Goal: Task Accomplishment & Management: Complete application form

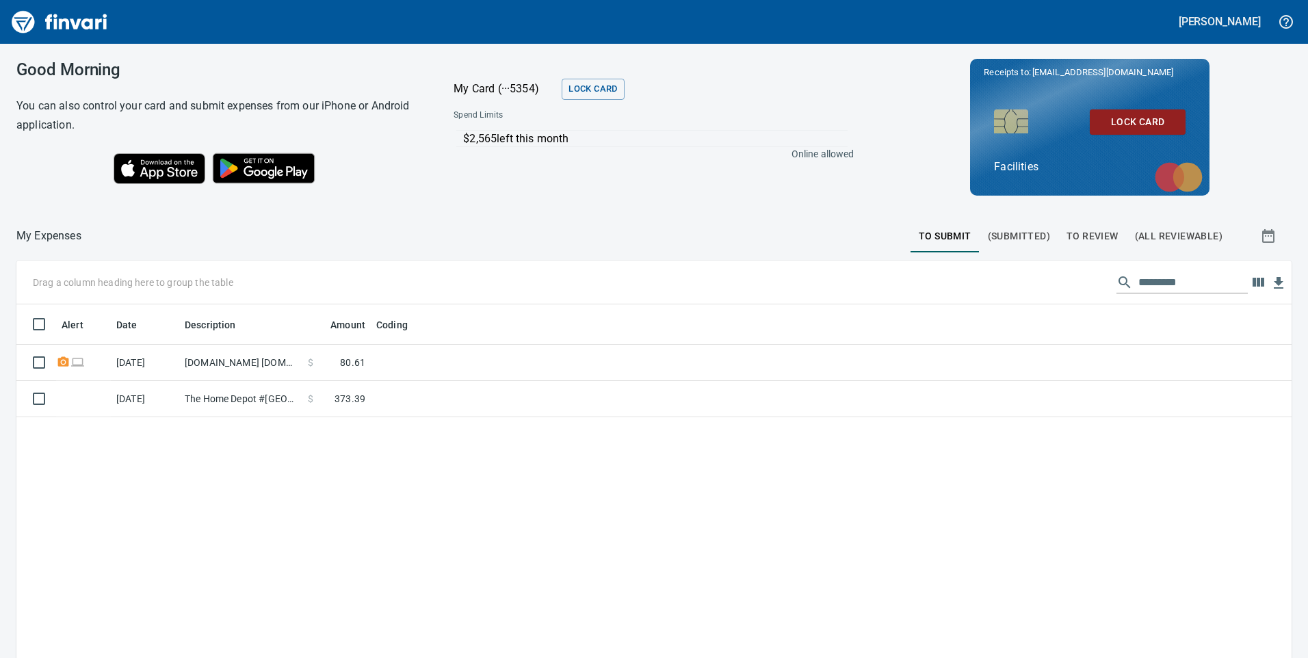
scroll to position [497, 1255]
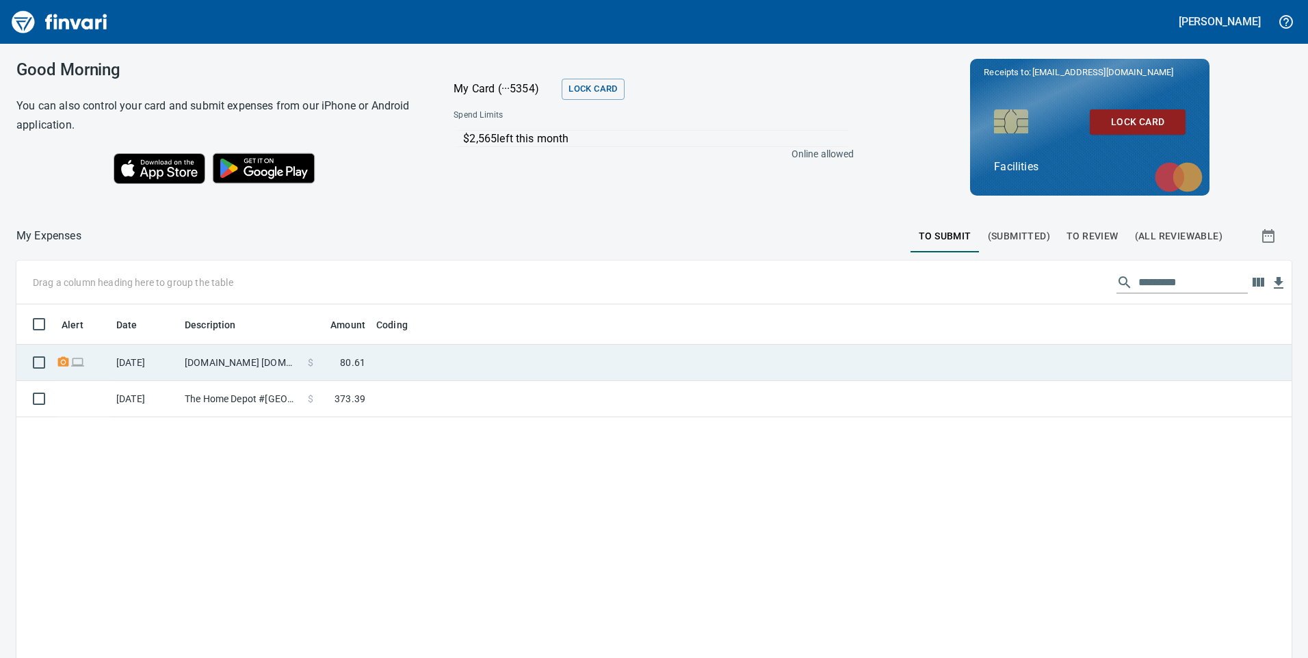
click at [469, 365] on td at bounding box center [542, 363] width 342 height 36
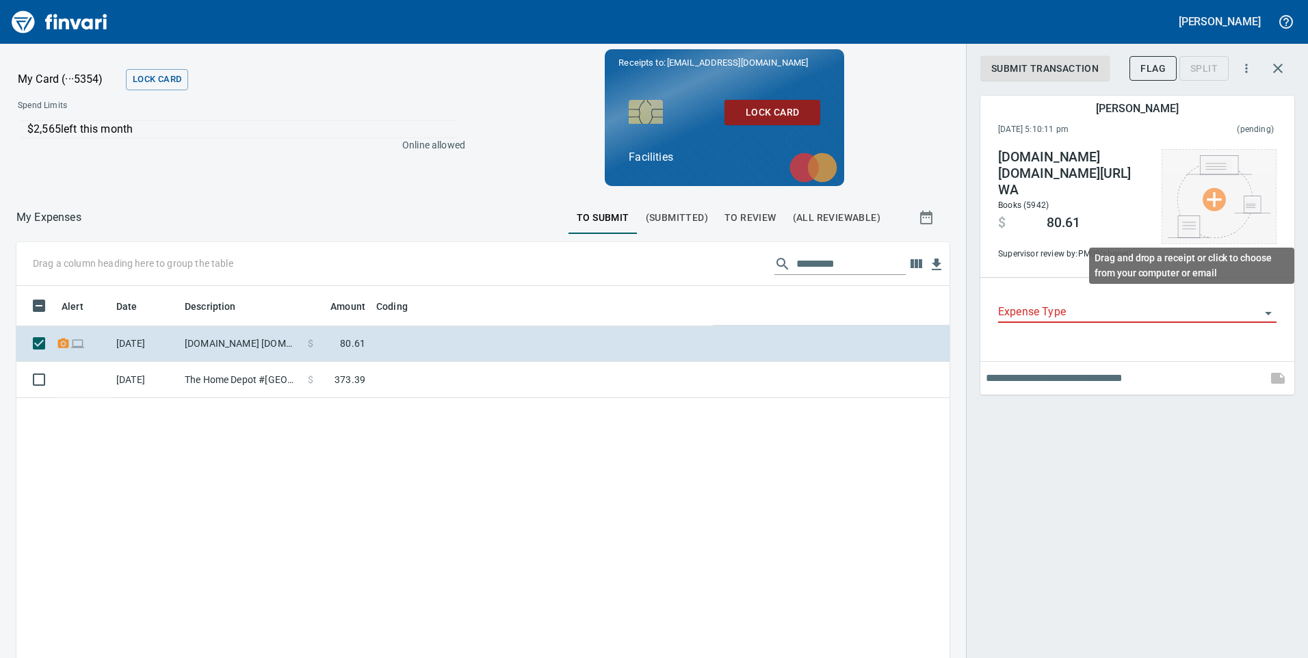
click at [1209, 208] on img at bounding box center [1219, 196] width 103 height 83
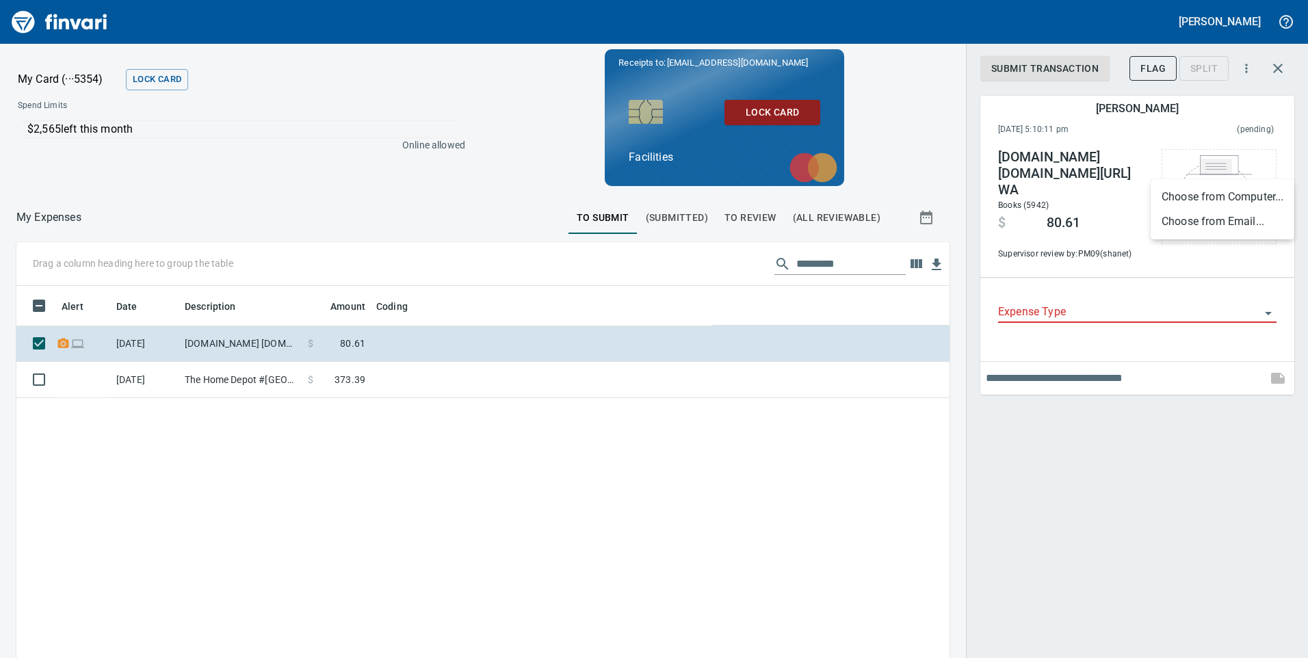
click at [1200, 221] on li "Choose from Email..." at bounding box center [1223, 221] width 144 height 25
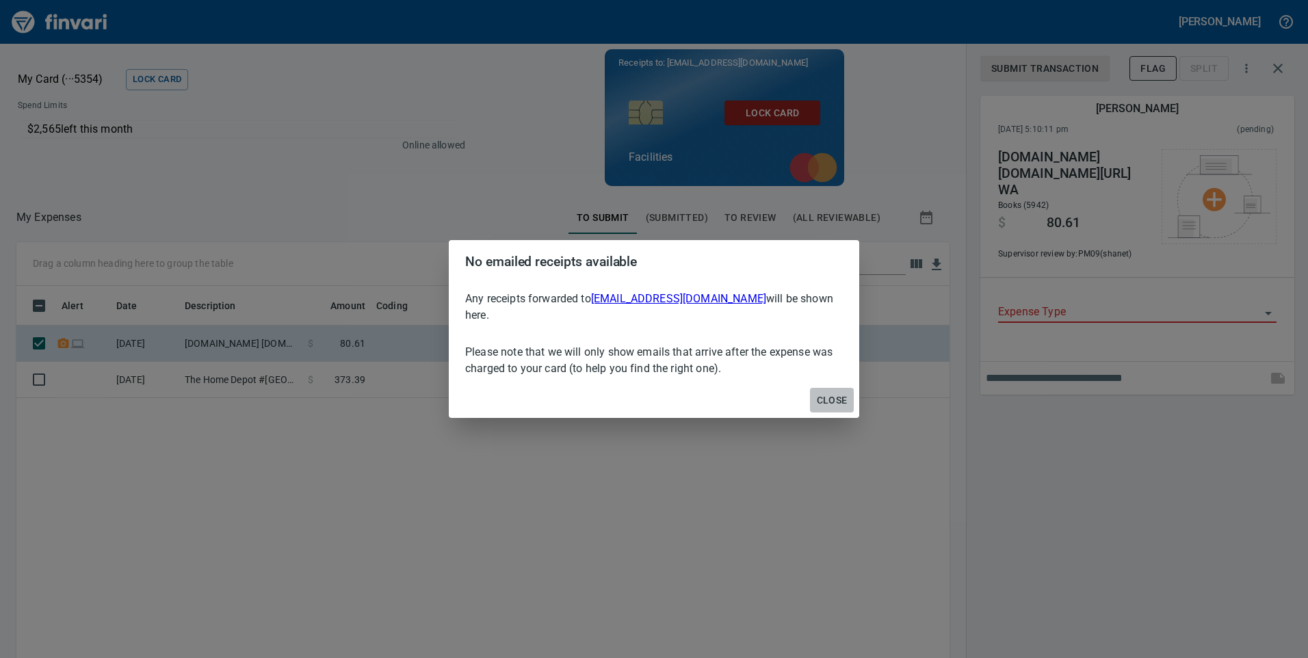
click at [833, 393] on span "Close" at bounding box center [832, 400] width 33 height 17
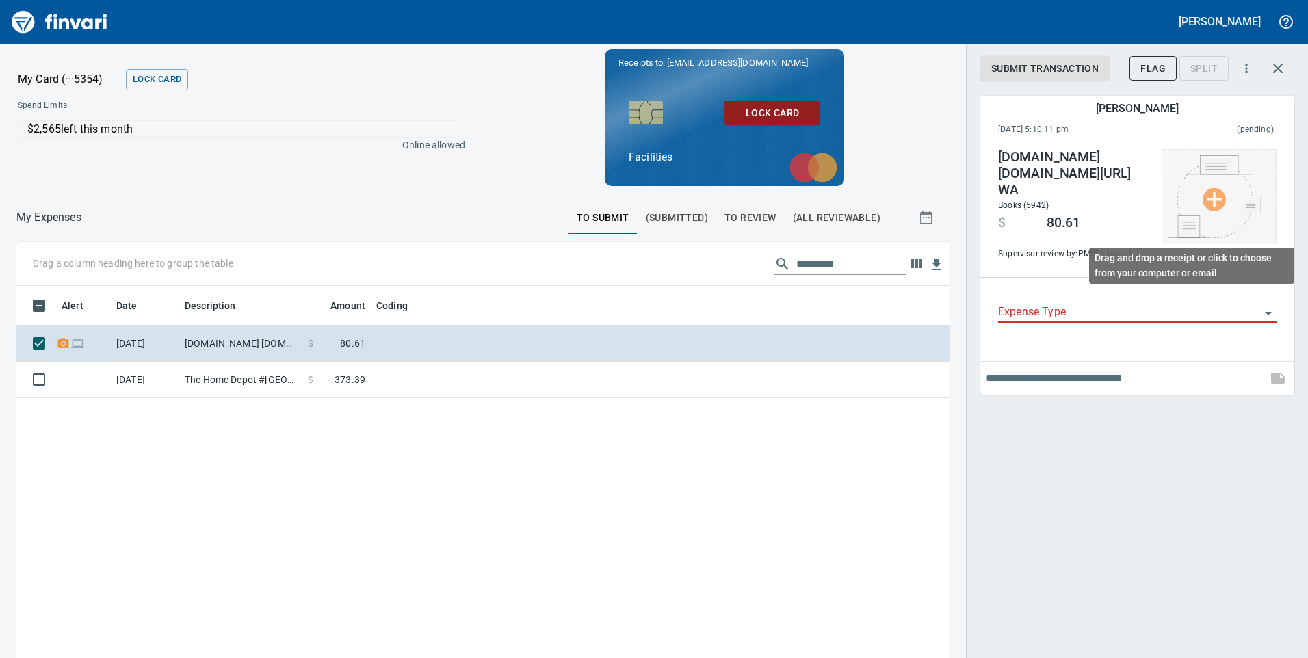
click at [1211, 209] on img at bounding box center [1219, 196] width 103 height 83
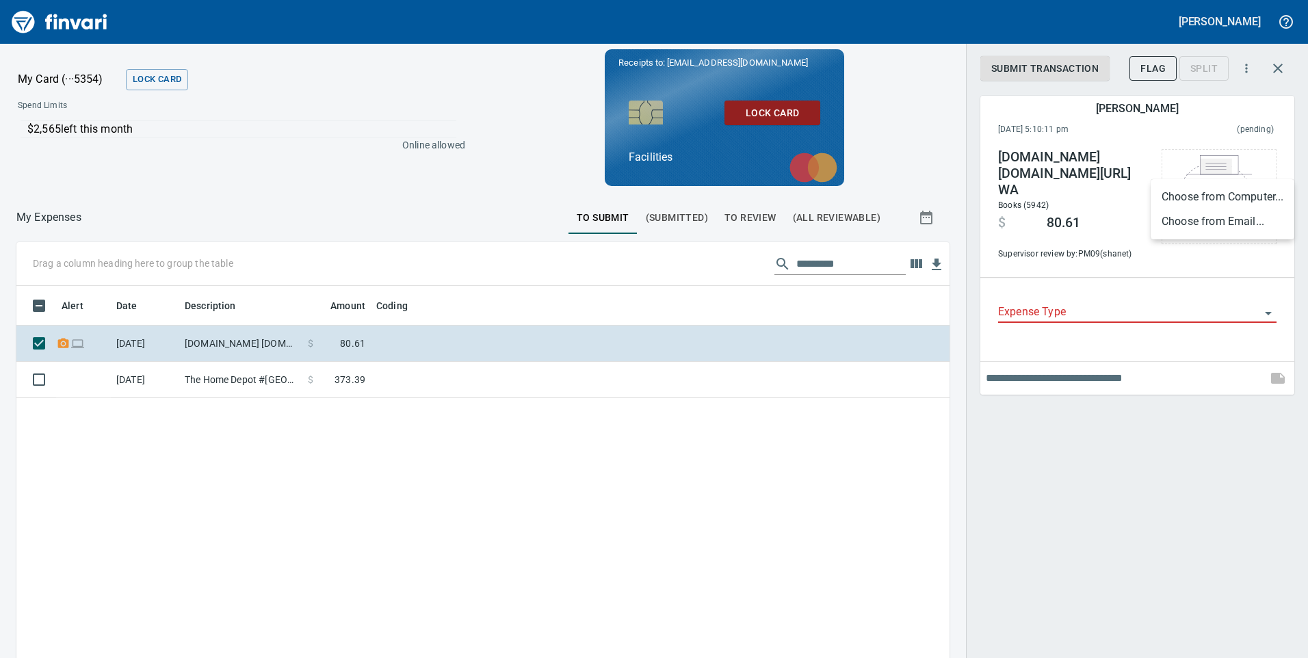
click at [606, 525] on div at bounding box center [654, 329] width 1308 height 658
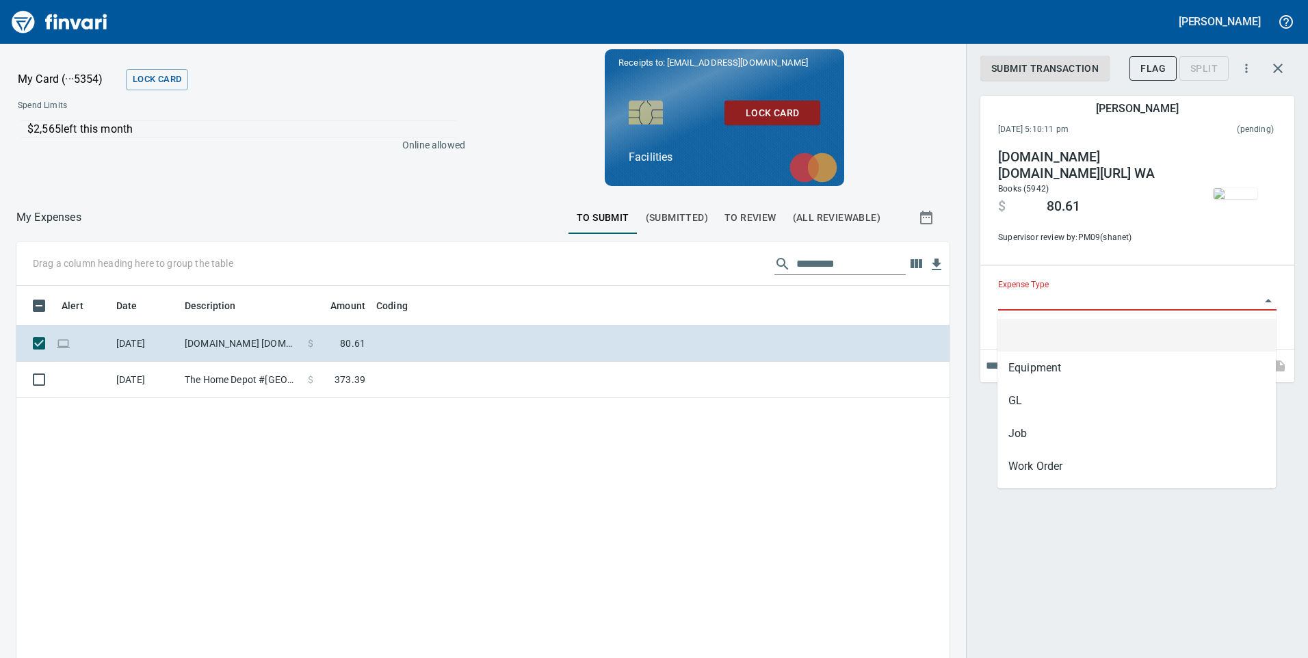
click at [1081, 304] on input "Expense Type" at bounding box center [1129, 300] width 262 height 19
click at [1018, 405] on li "GL" at bounding box center [1137, 401] width 279 height 33
type input "**"
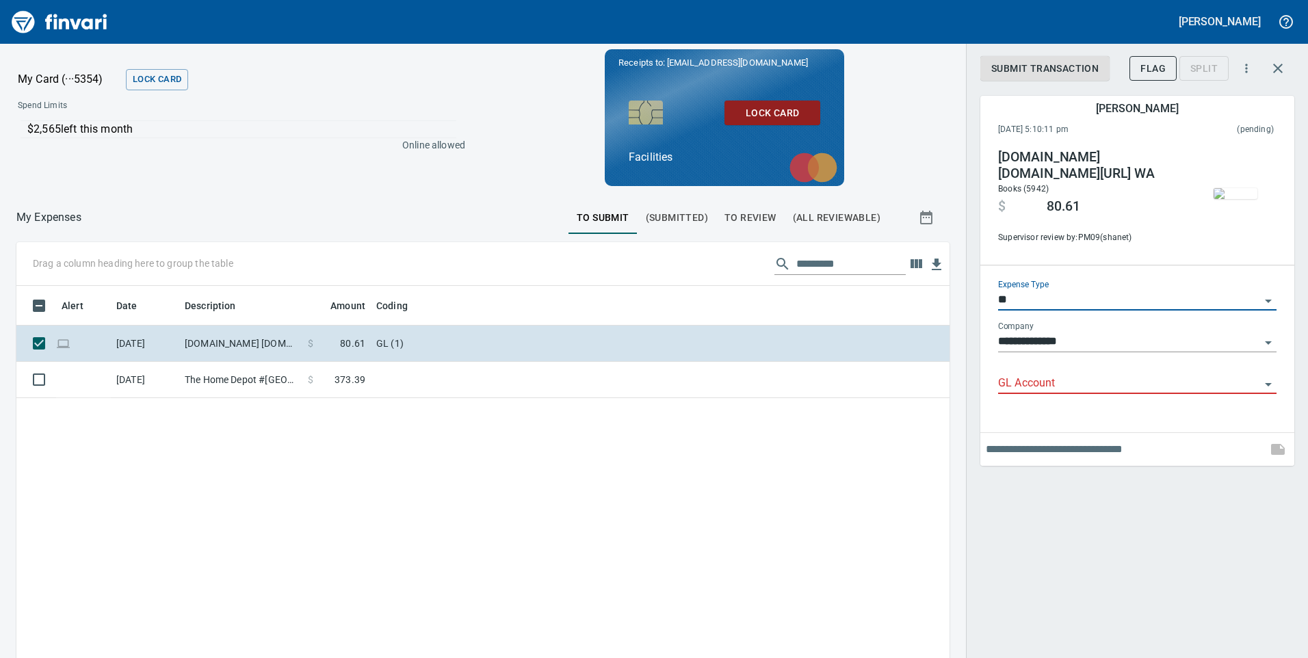
click at [1028, 387] on input "GL Account" at bounding box center [1129, 383] width 262 height 19
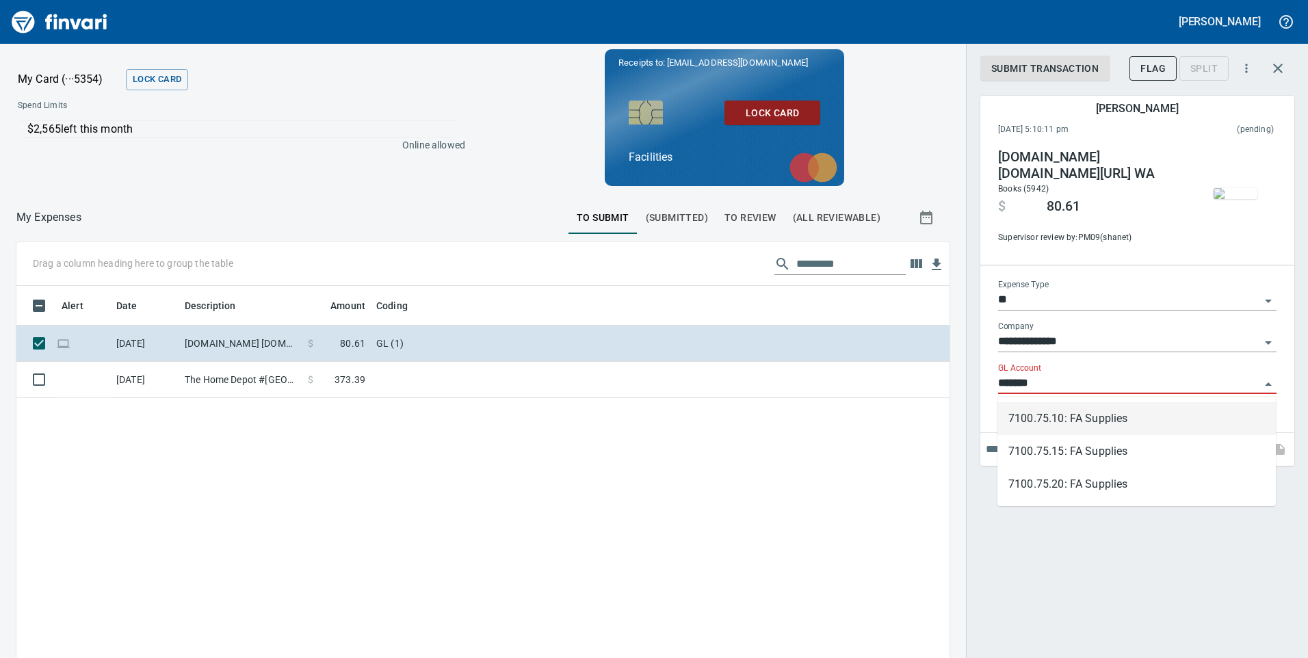
click at [1107, 422] on li "7100.75.10: FA Supplies" at bounding box center [1137, 418] width 279 height 33
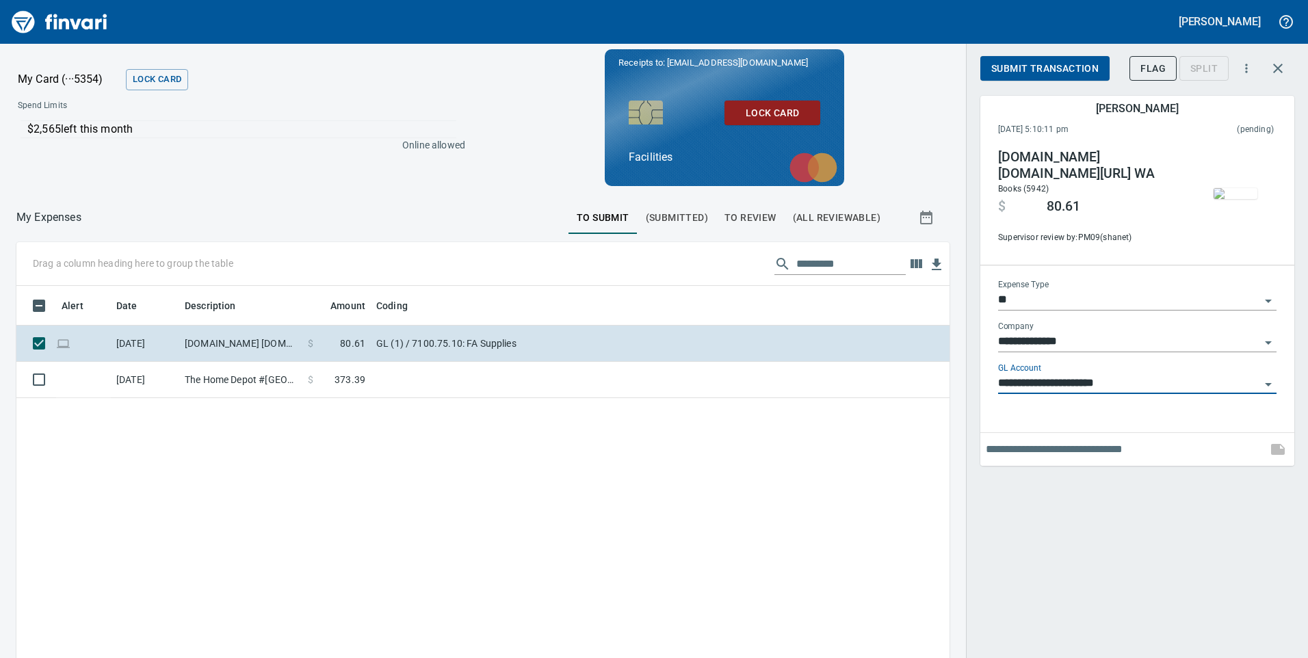
type input "**********"
click at [1050, 68] on span "Submit Transaction" at bounding box center [1045, 68] width 107 height 17
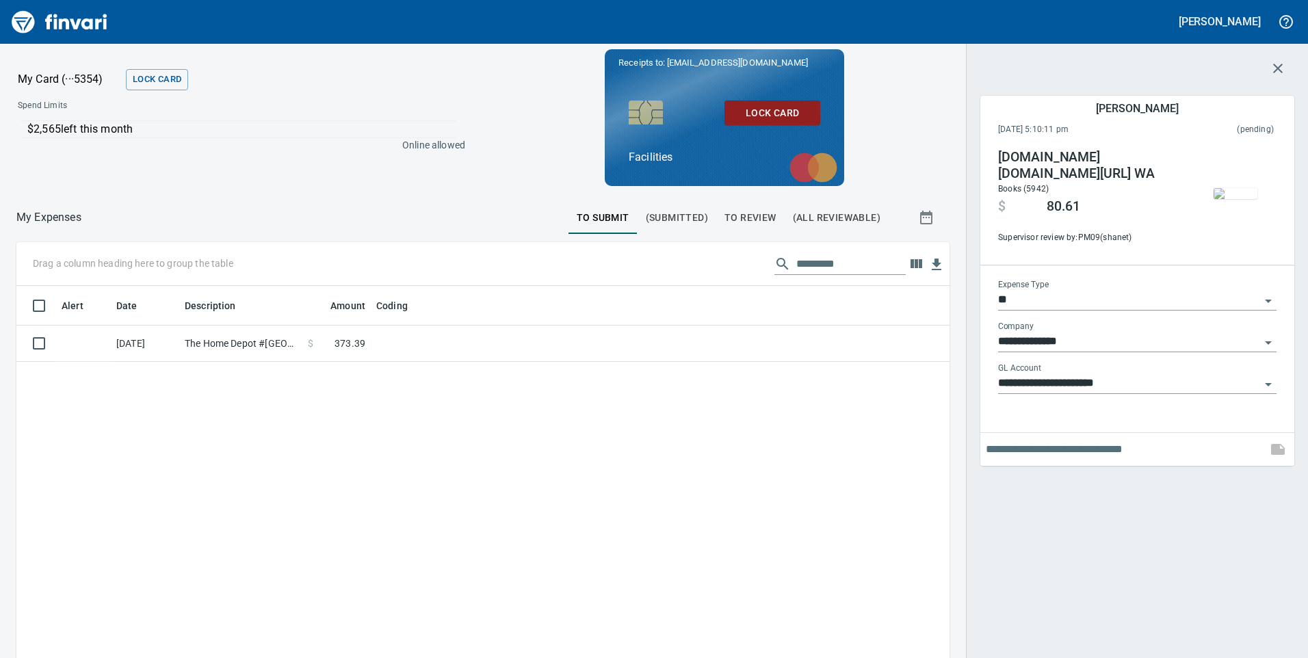
click at [739, 216] on span "To Review" at bounding box center [751, 217] width 52 height 17
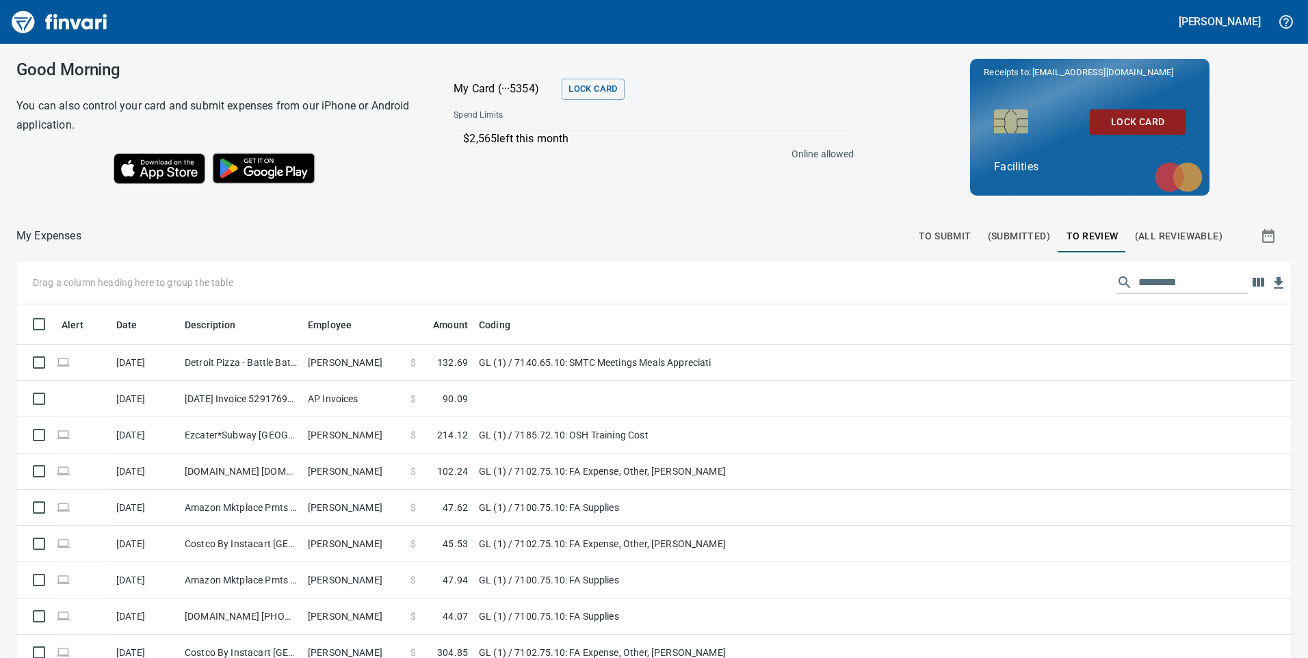
scroll to position [497, 1245]
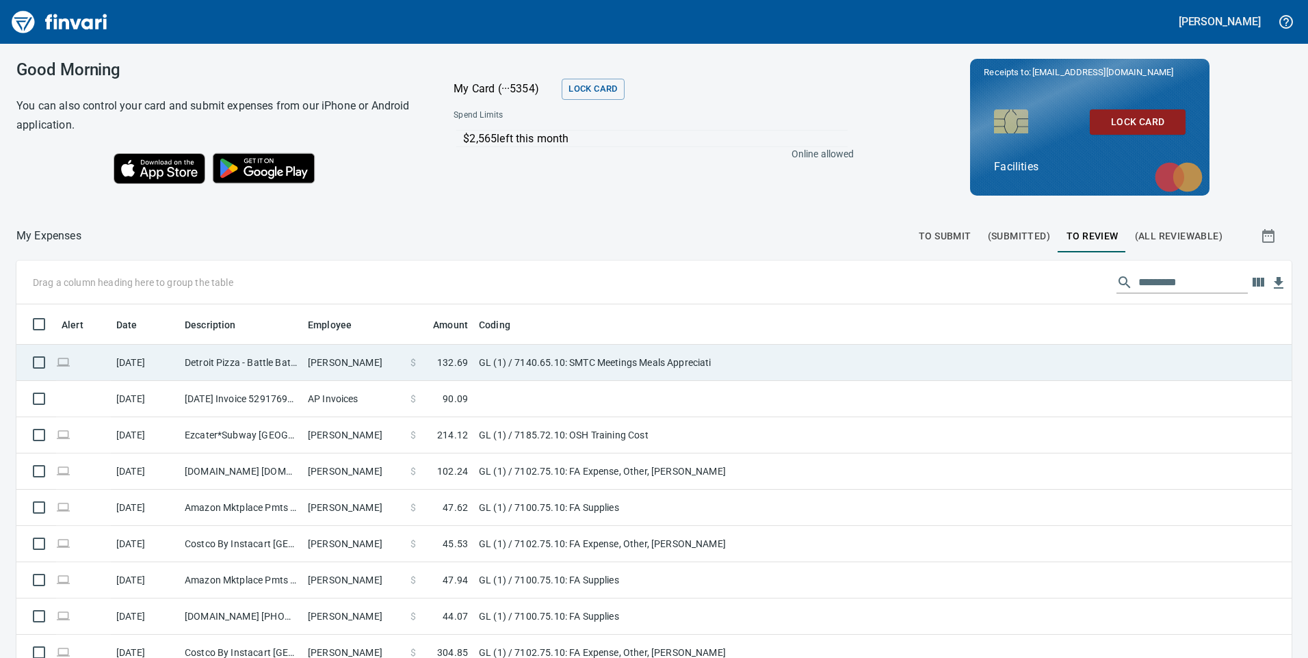
click at [779, 361] on td "GL (1) / 7140.65.10: SMTC Meetings Meals Appreciati" at bounding box center [645, 363] width 342 height 36
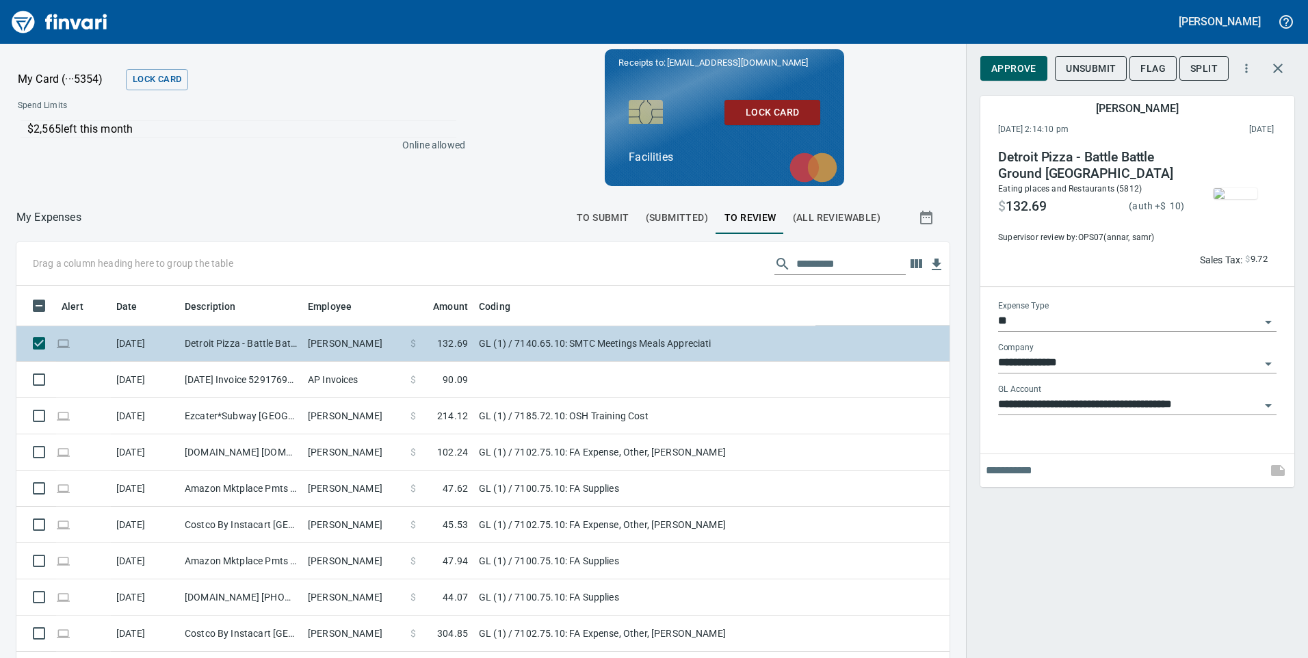
scroll to position [497, 903]
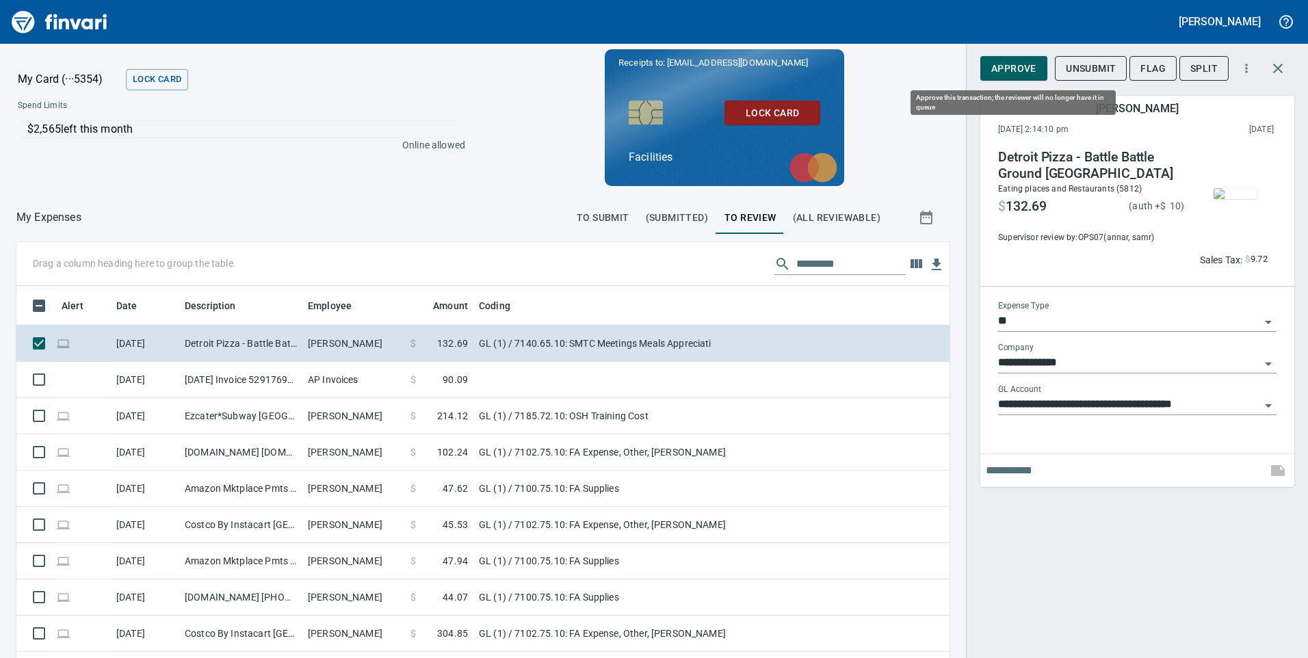
click at [1022, 68] on span "Approve" at bounding box center [1014, 68] width 45 height 17
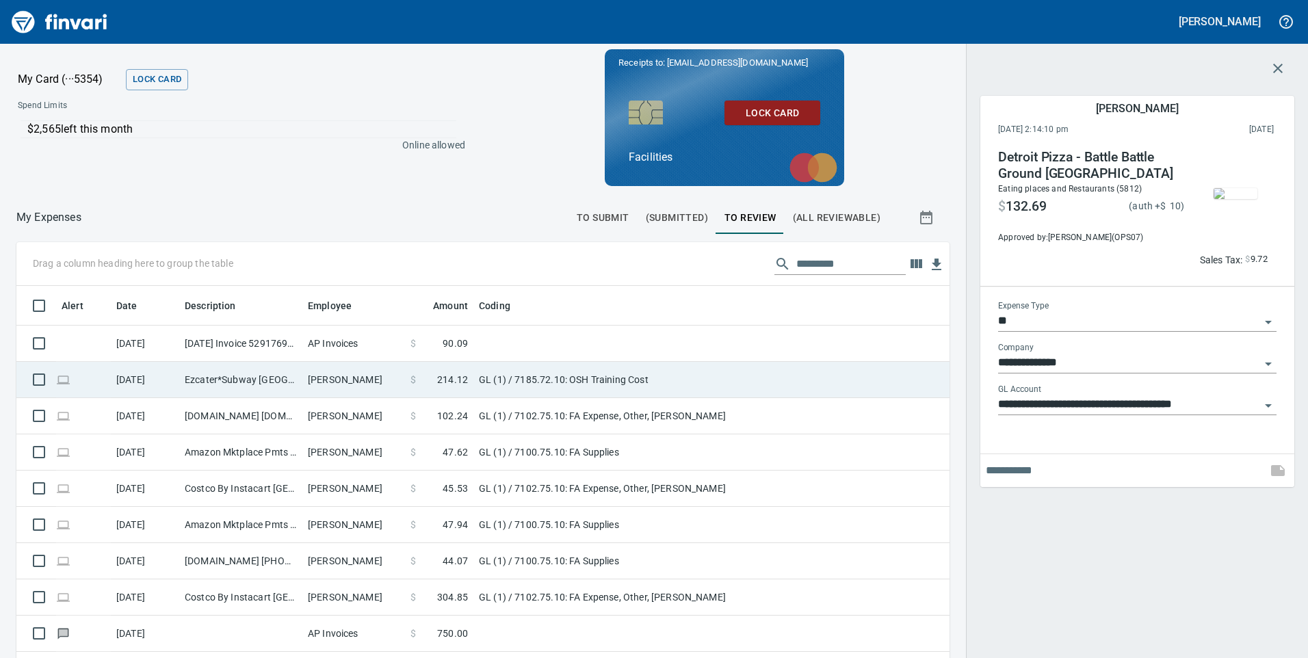
click at [748, 382] on td "GL (1) / 7185.72.10: OSH Training Cost" at bounding box center [645, 380] width 342 height 36
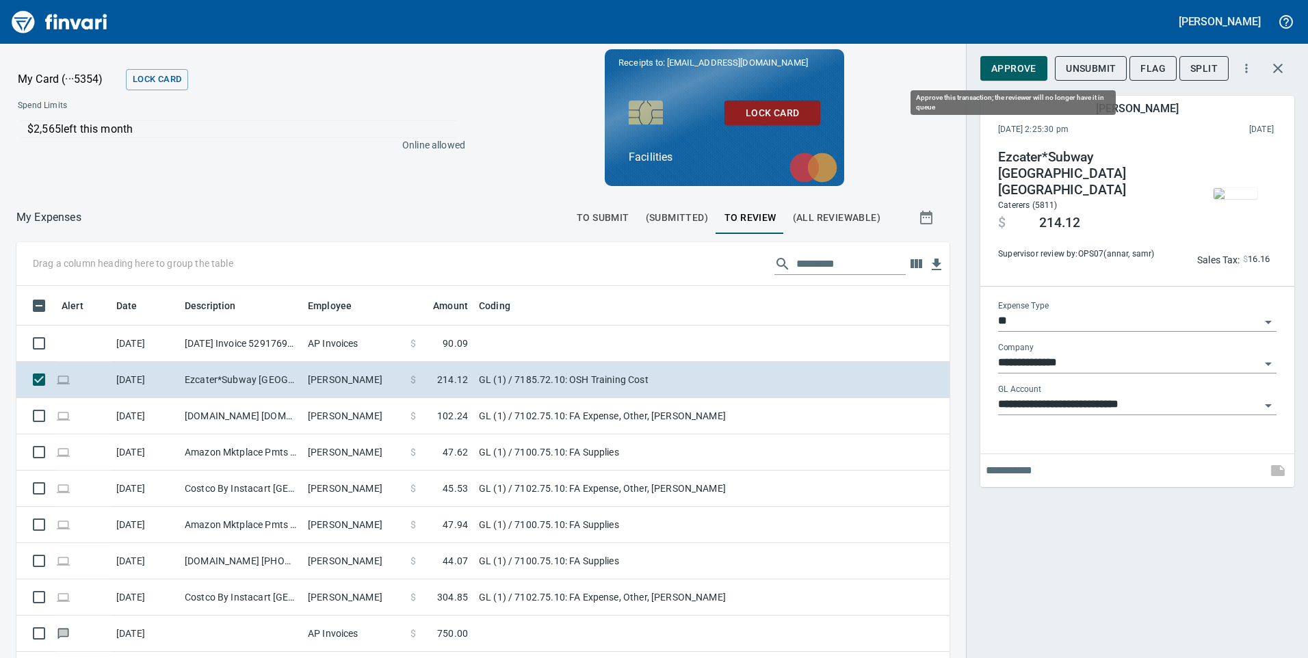
click at [1007, 70] on span "Approve" at bounding box center [1014, 68] width 45 height 17
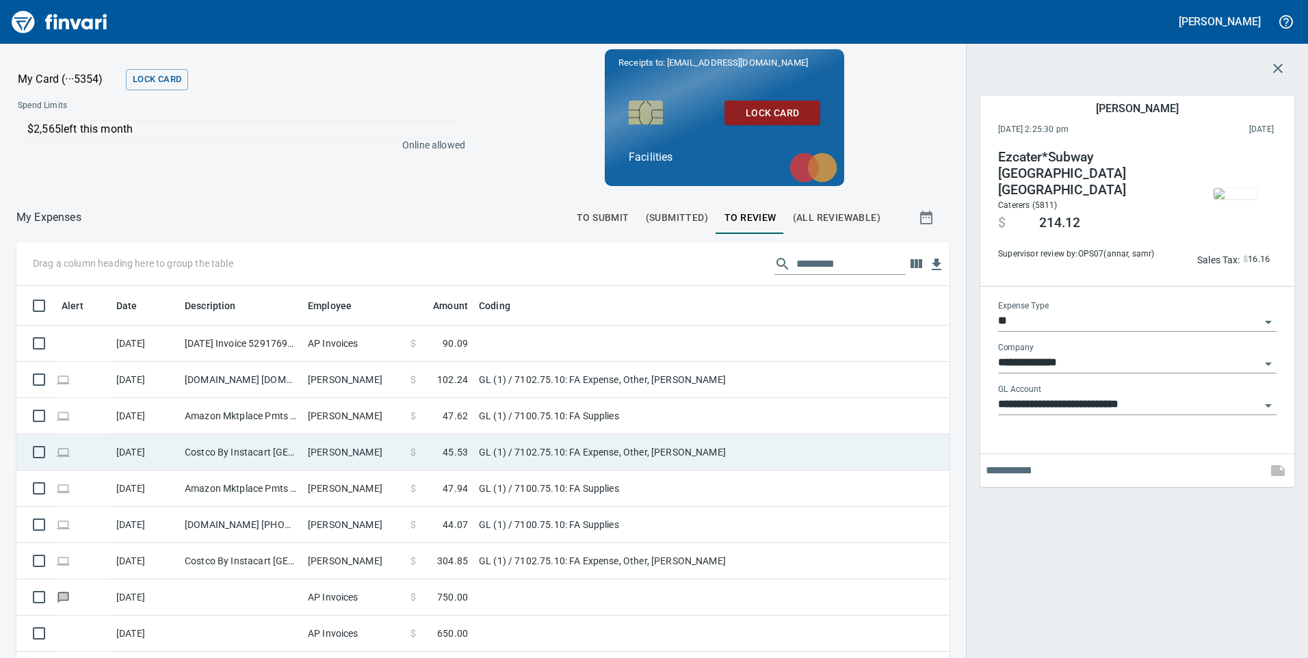
scroll to position [497, 903]
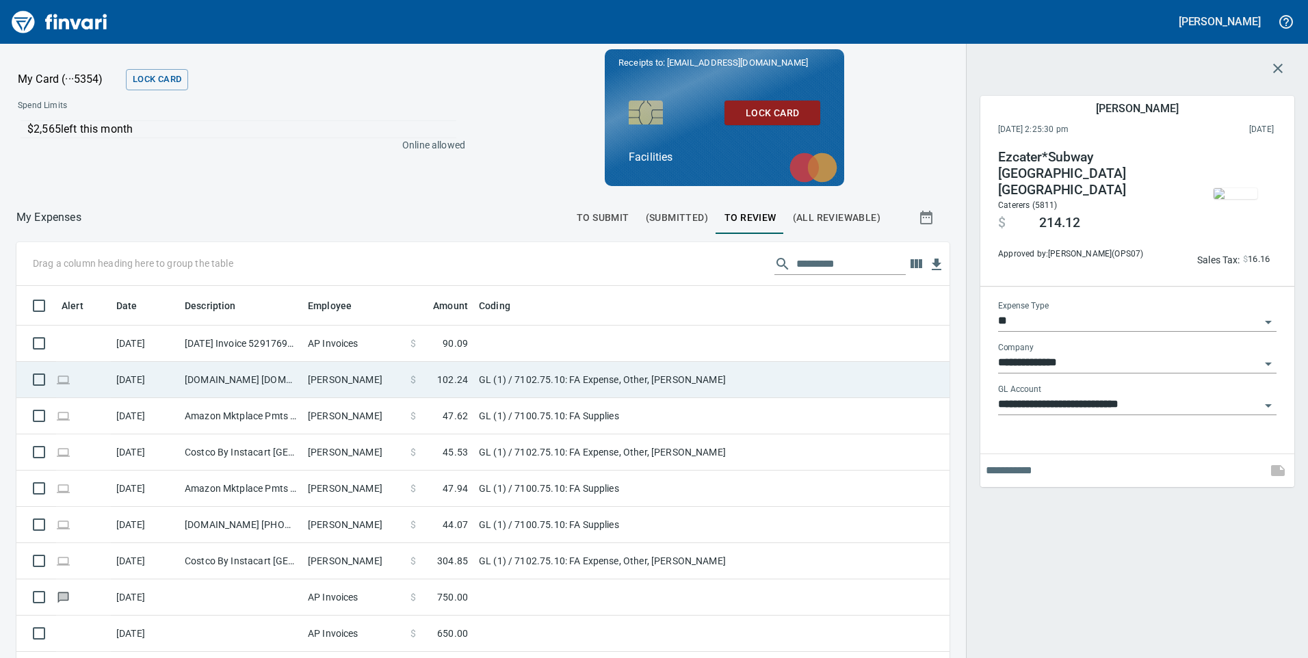
click at [728, 385] on td "GL (1) / 7102.75.10: FA Expense, Other, [PERSON_NAME]" at bounding box center [645, 380] width 342 height 36
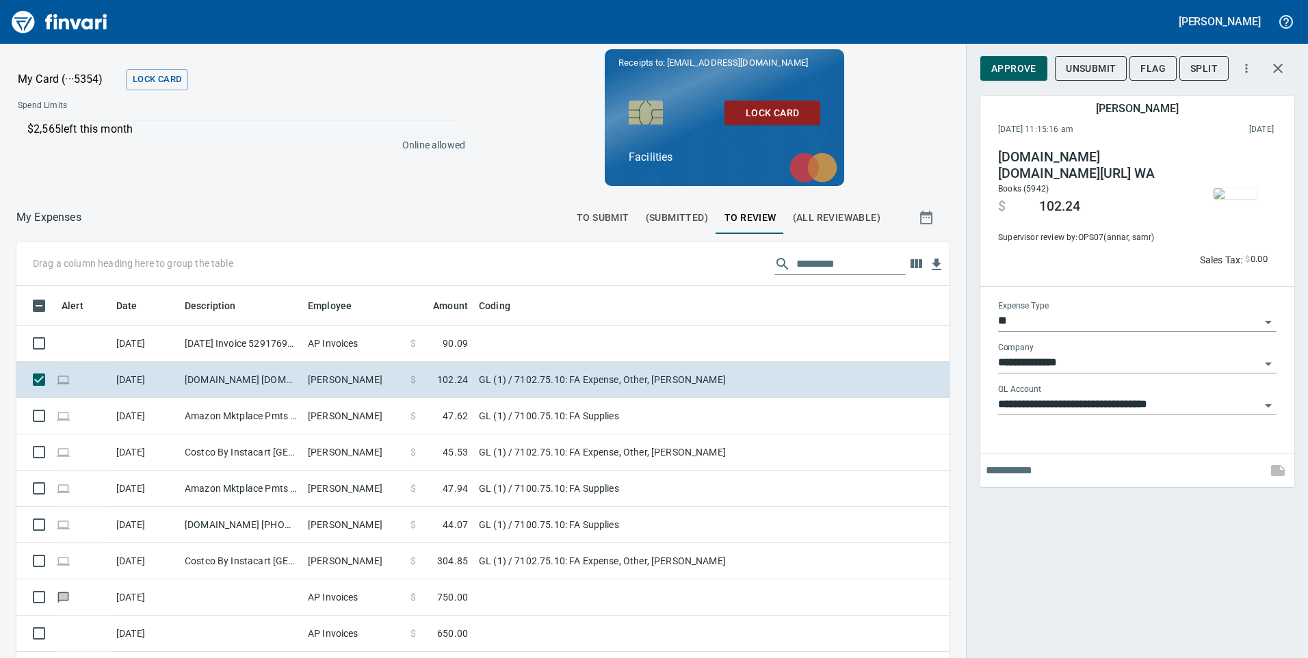
scroll to position [497, 903]
click at [1014, 70] on span "Approve" at bounding box center [1014, 68] width 45 height 17
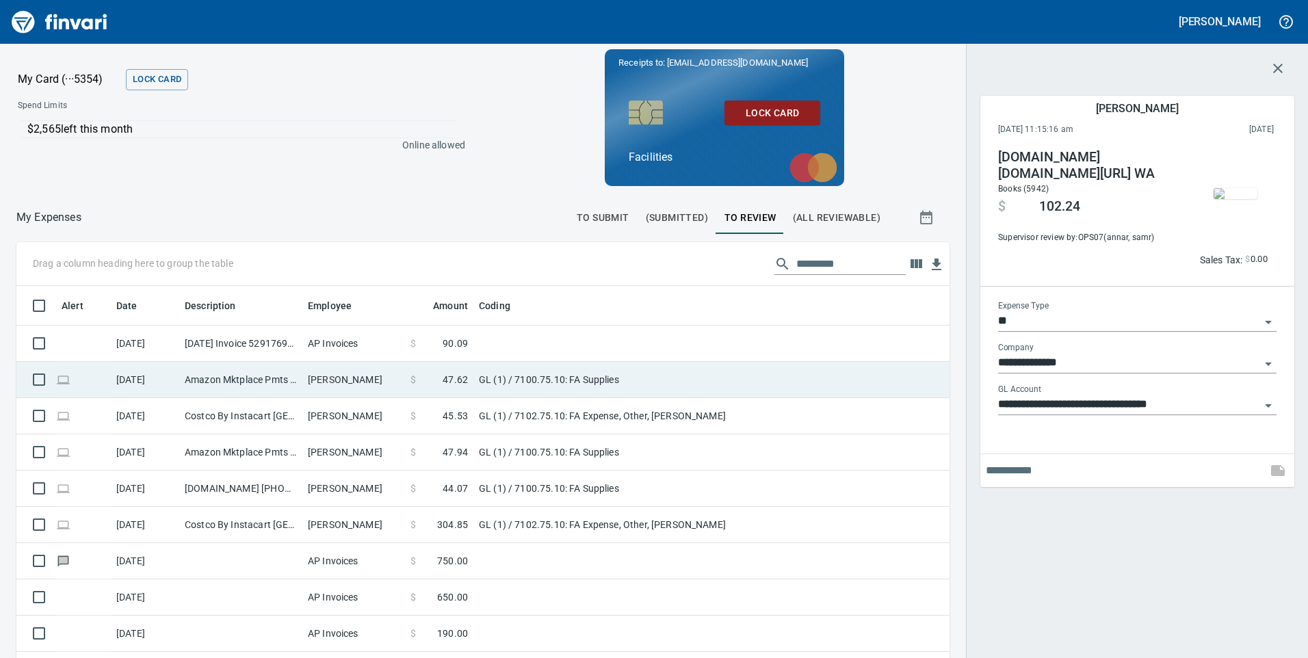
scroll to position [497, 913]
click at [801, 378] on td "GL (1) / 7100.75.10: FA Supplies" at bounding box center [645, 380] width 342 height 36
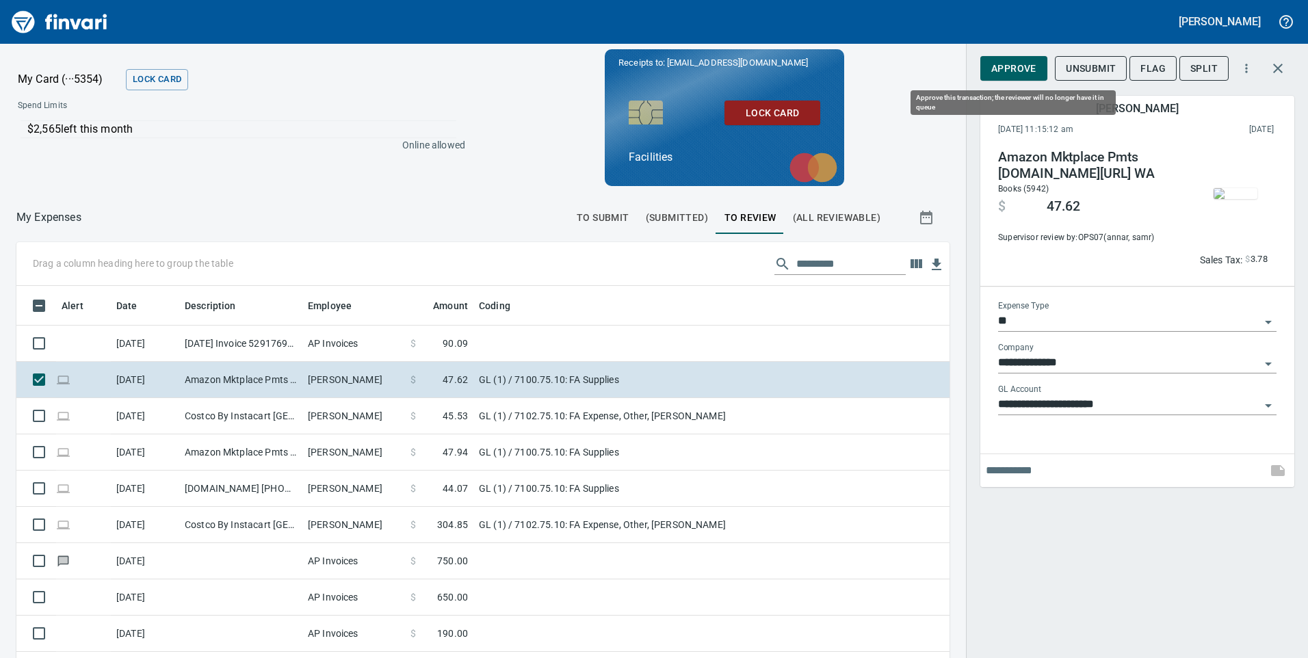
click at [1017, 73] on span "Approve" at bounding box center [1014, 68] width 45 height 17
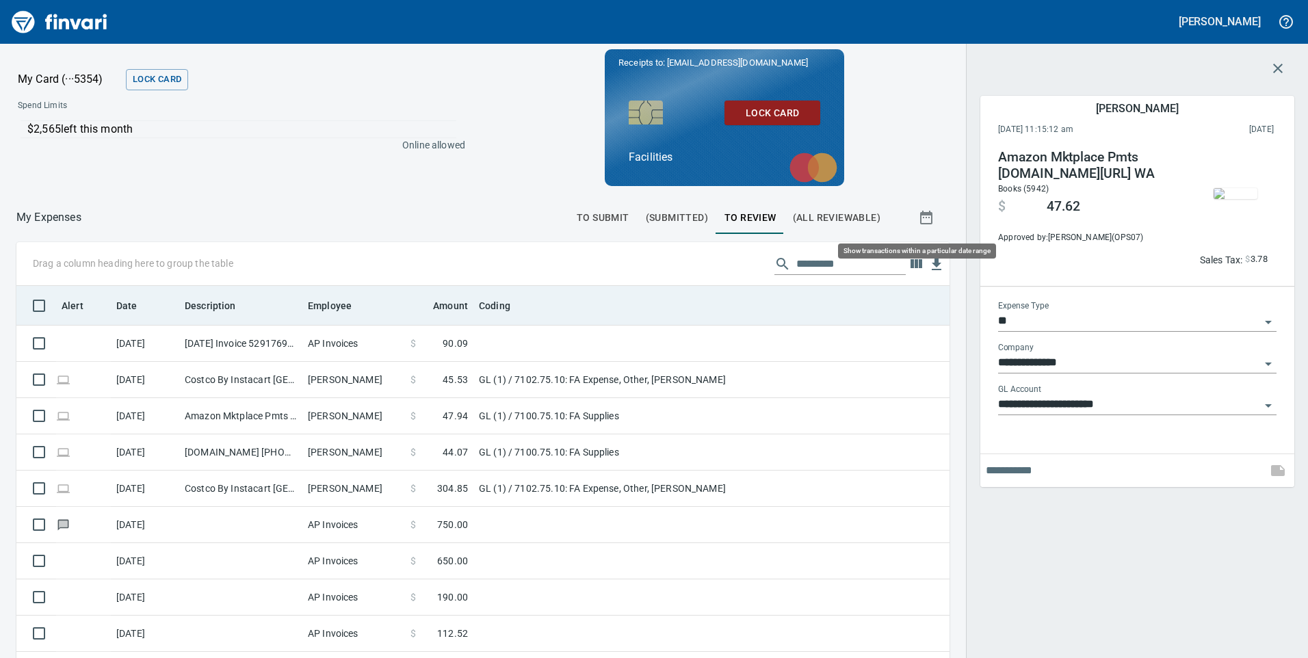
scroll to position [497, 913]
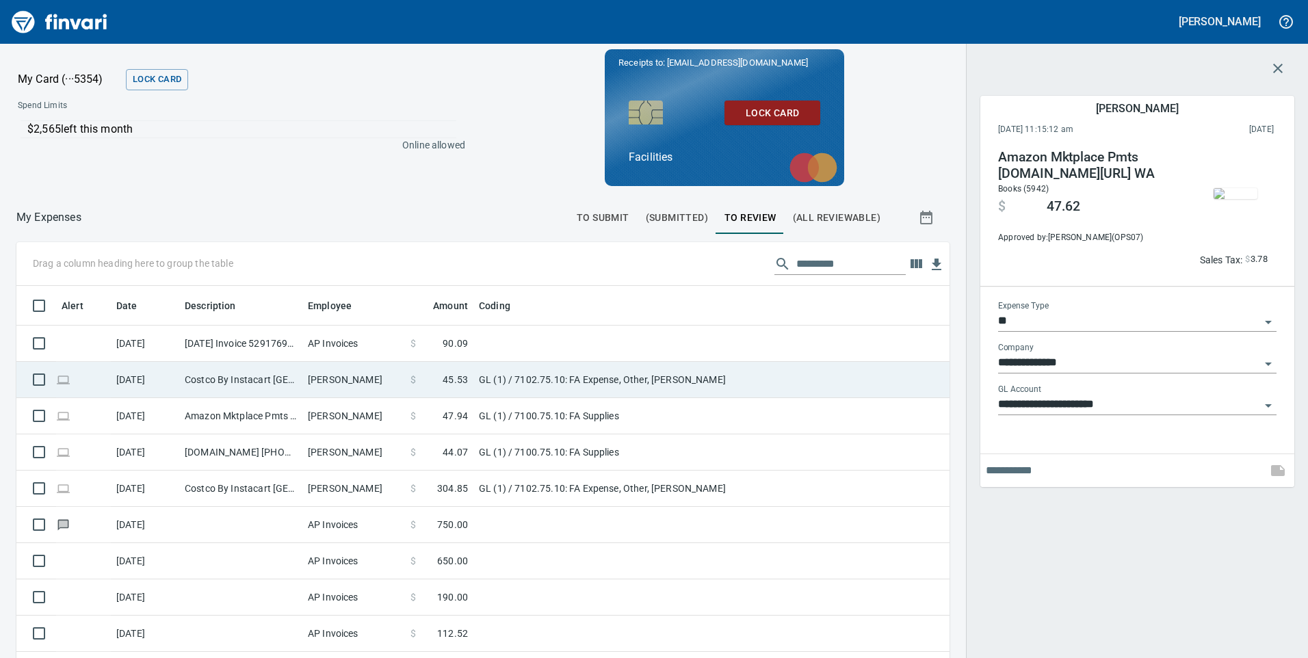
click at [709, 394] on td "GL (1) / 7102.75.10: FA Expense, Other, [PERSON_NAME]" at bounding box center [645, 380] width 342 height 36
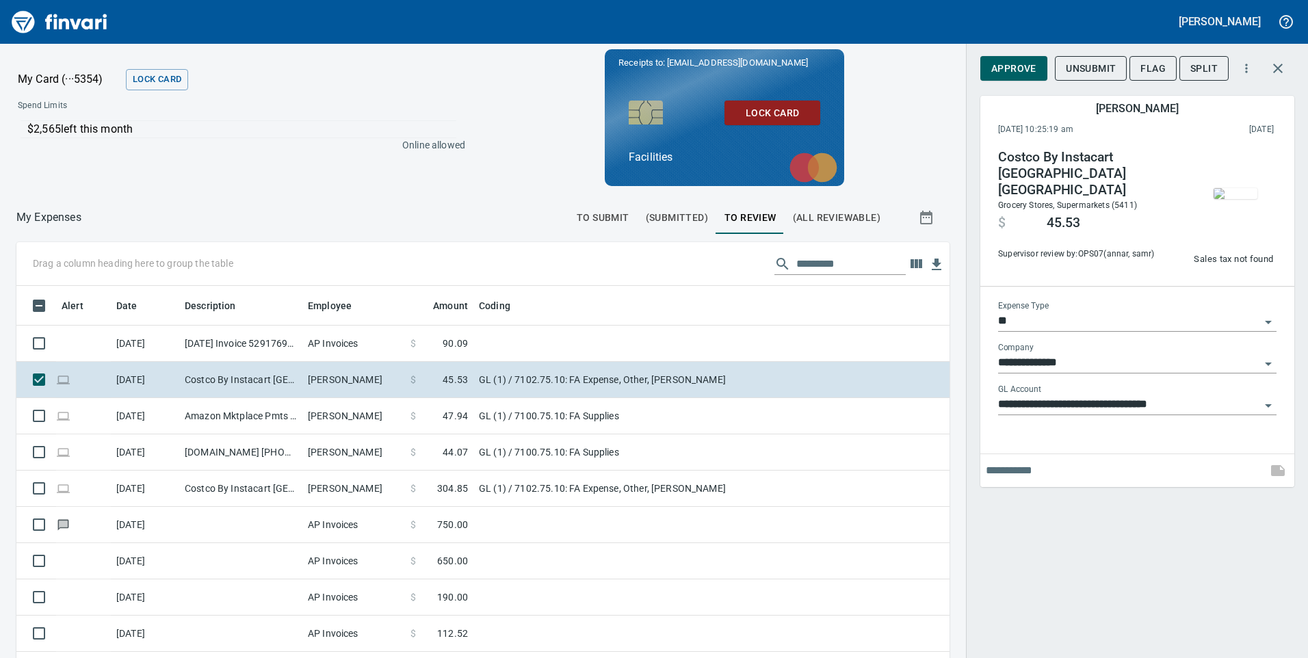
click at [1015, 66] on span "Approve" at bounding box center [1014, 68] width 45 height 17
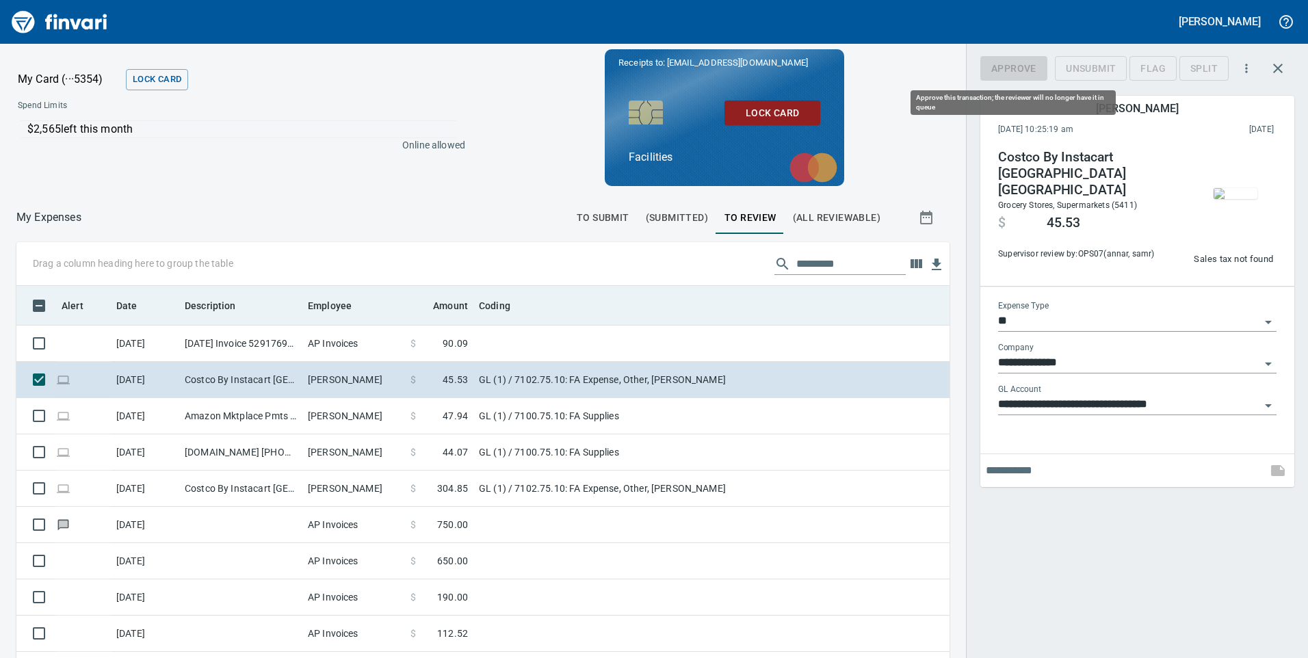
scroll to position [497, 913]
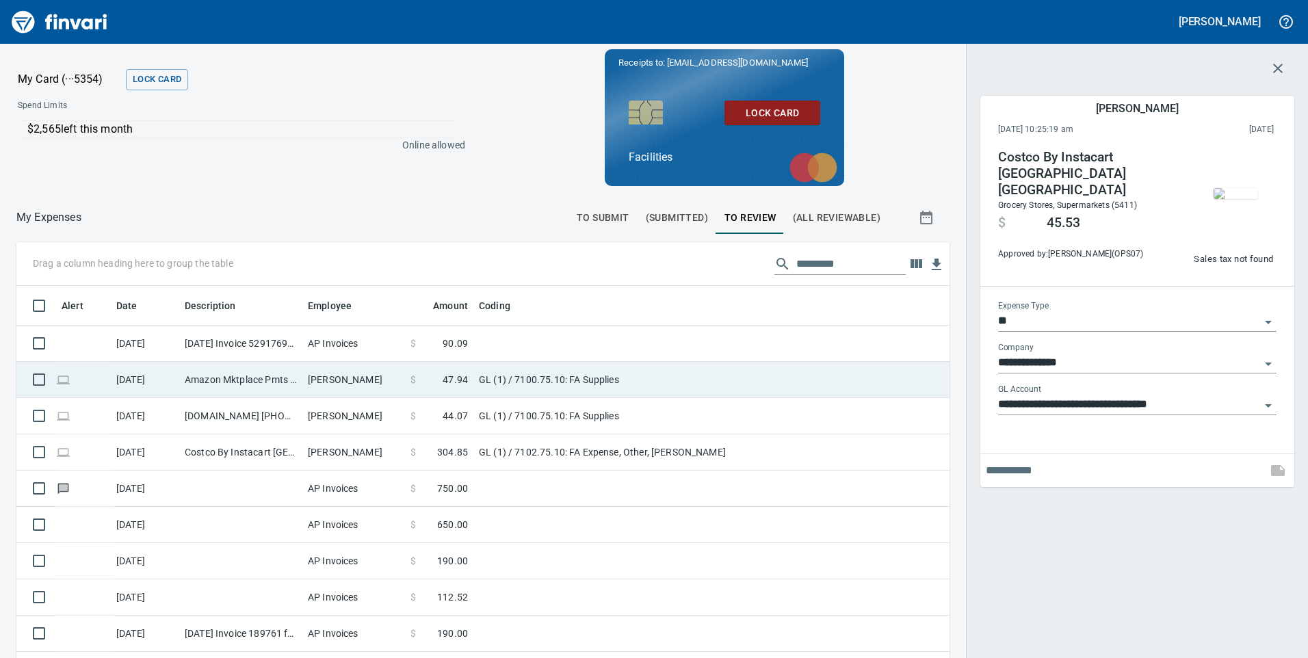
click at [786, 390] on td "GL (1) / 7100.75.10: FA Supplies" at bounding box center [645, 380] width 342 height 36
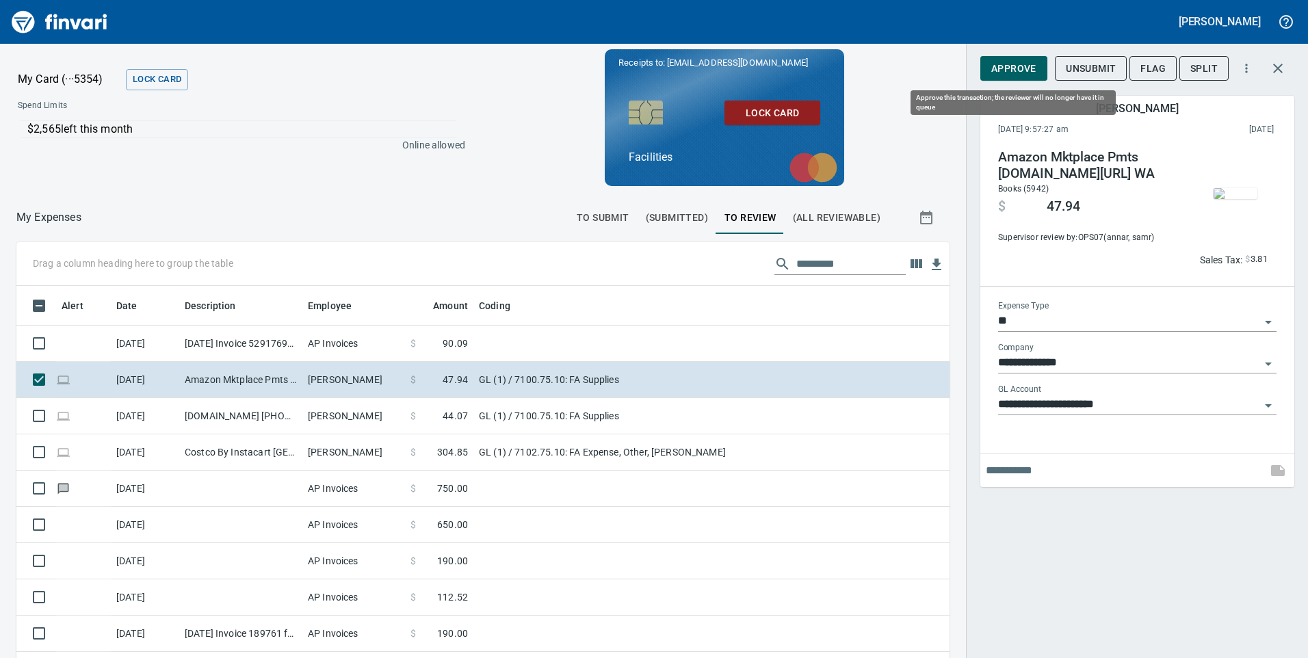
click at [1014, 69] on span "Approve" at bounding box center [1014, 68] width 45 height 17
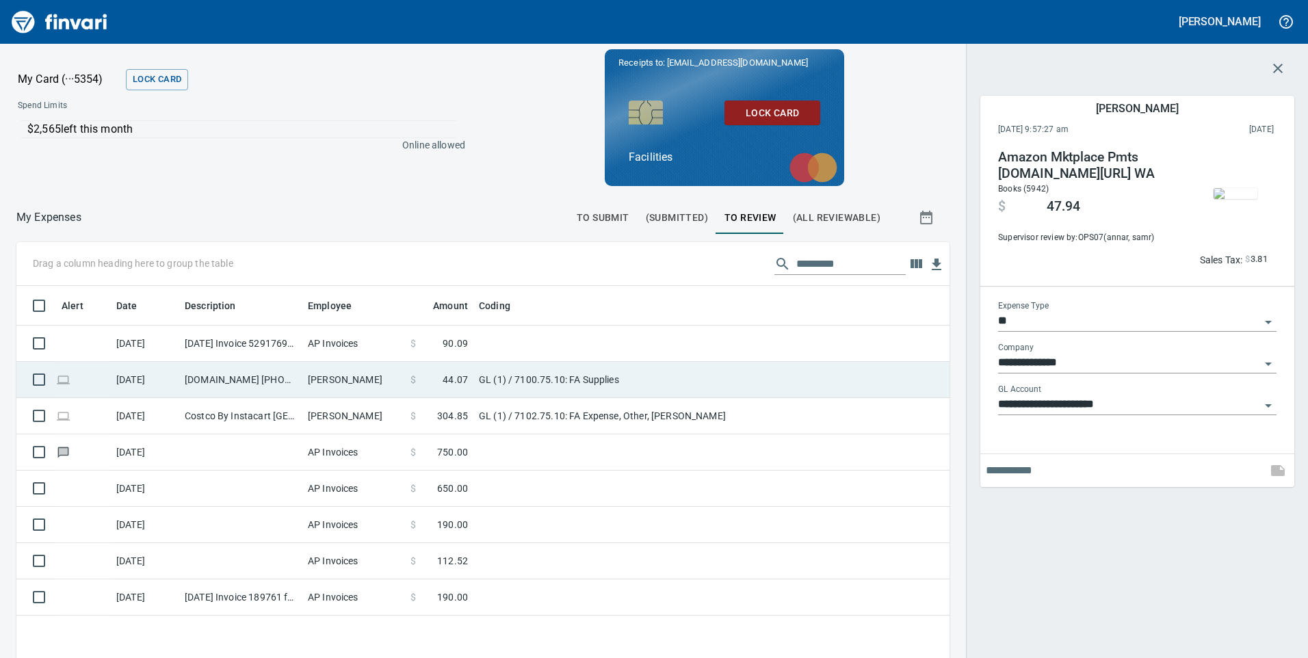
scroll to position [497, 913]
click at [792, 378] on td "GL (1) / 7100.75.10: FA Supplies" at bounding box center [645, 380] width 342 height 36
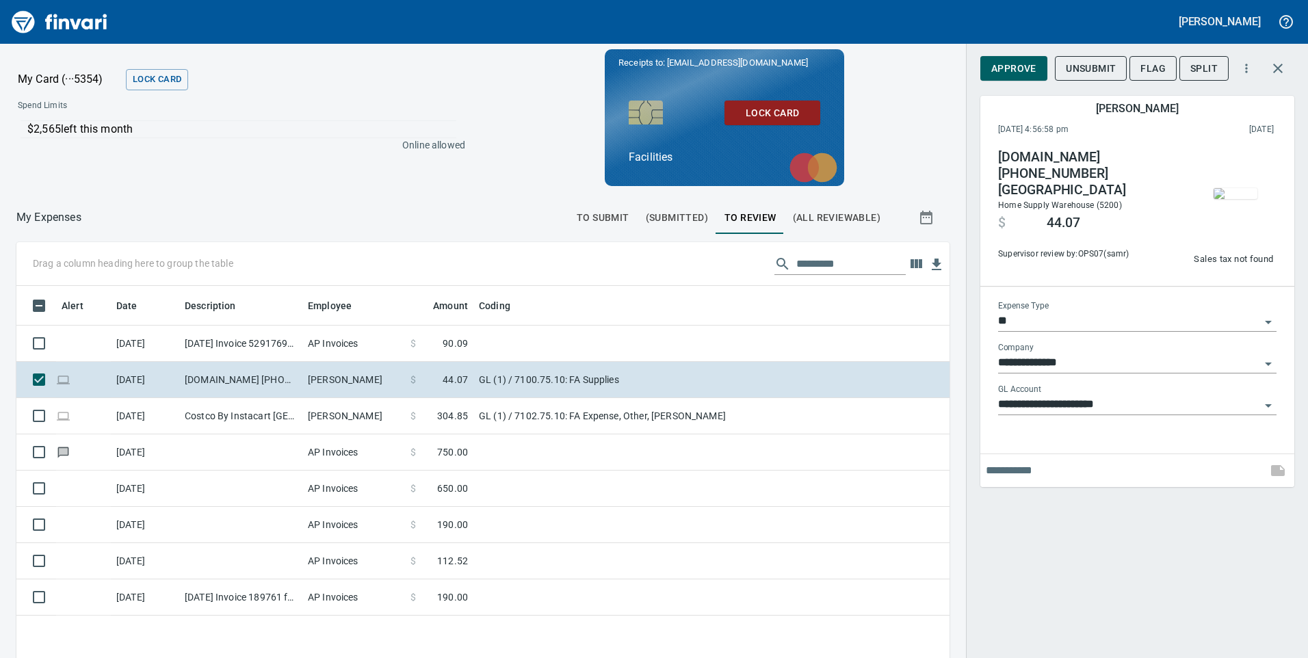
scroll to position [497, 913]
click at [1013, 68] on span "Approve" at bounding box center [1014, 68] width 45 height 17
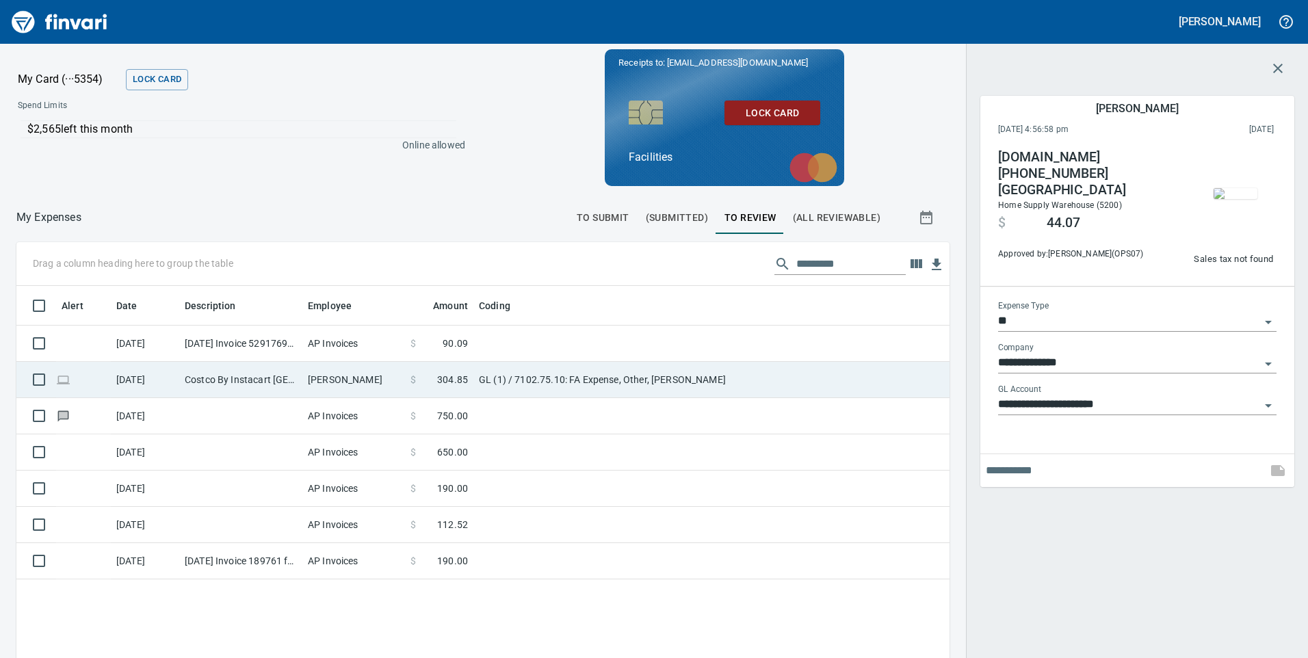
click at [815, 388] on td "GL (1) / 7102.75.10: FA Expense, Other, [PERSON_NAME]" at bounding box center [645, 380] width 342 height 36
type input "**********"
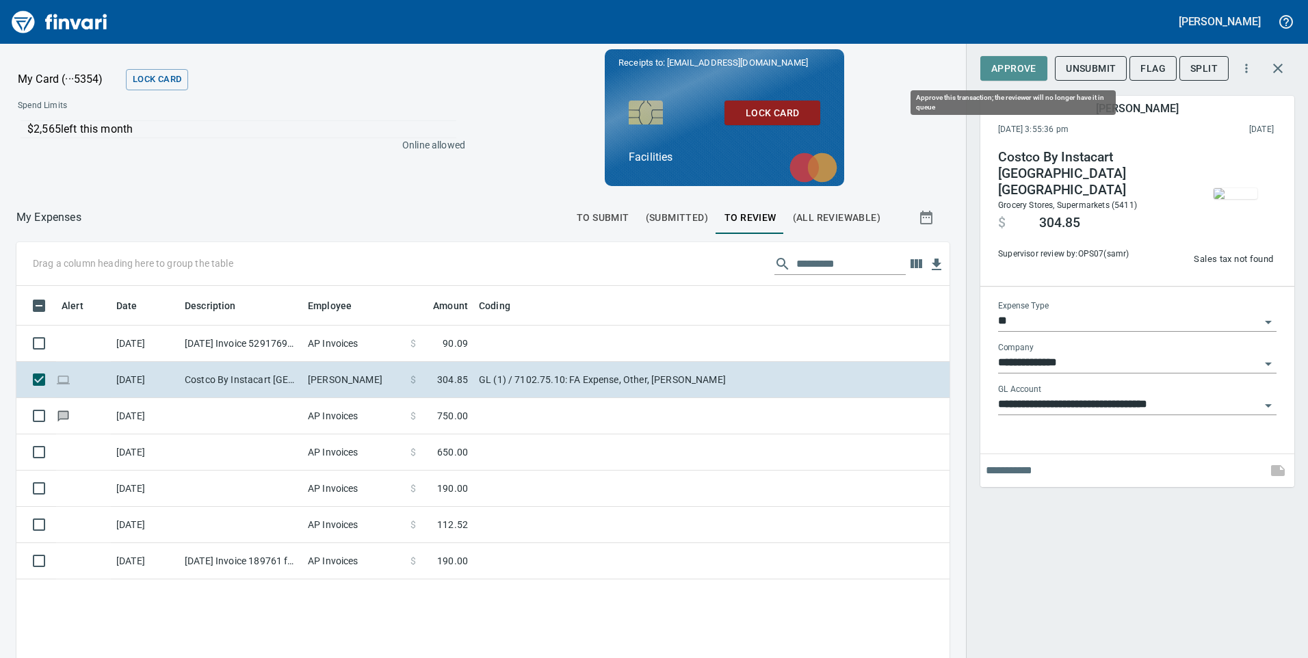
click at [1029, 69] on span "Approve" at bounding box center [1014, 68] width 45 height 17
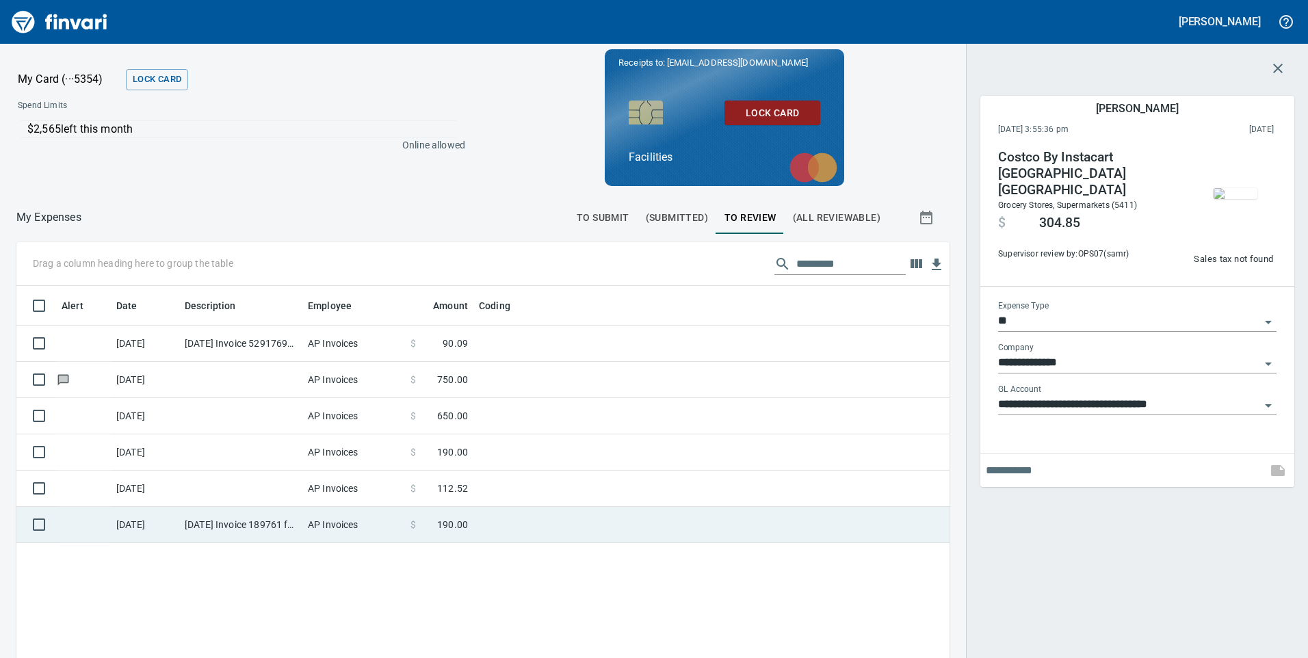
scroll to position [497, 913]
click at [530, 528] on td at bounding box center [645, 525] width 342 height 36
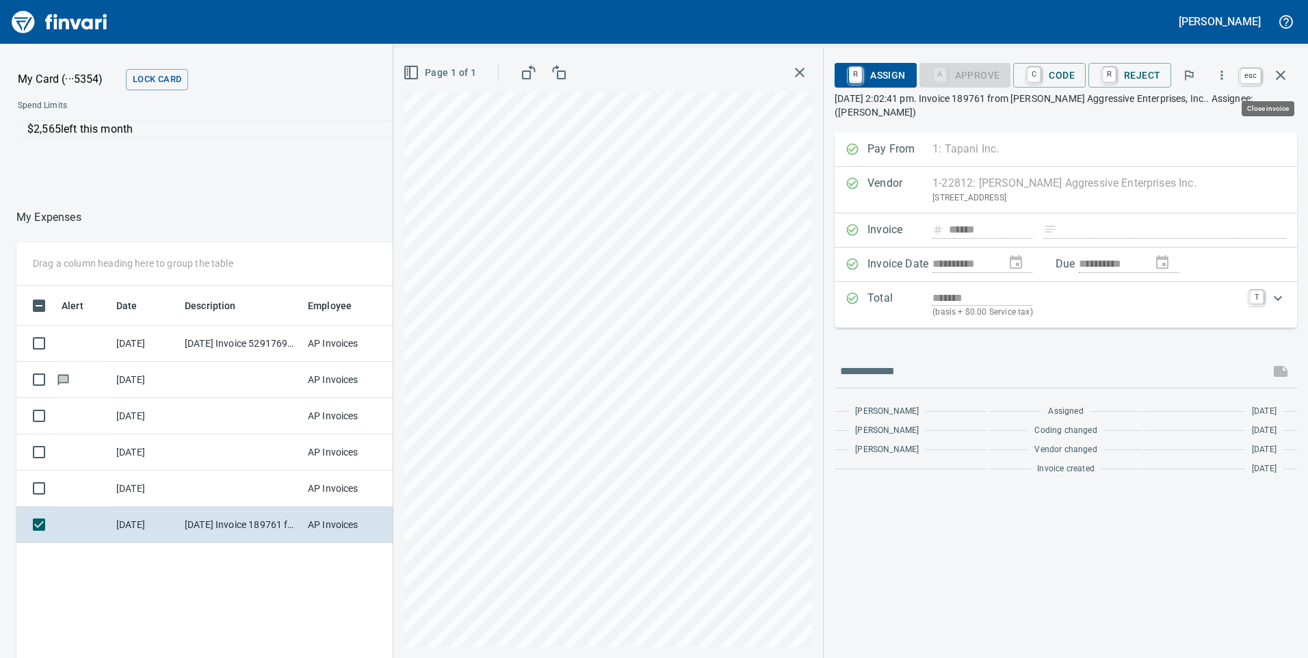
scroll to position [497, 913]
click at [1282, 80] on icon "button" at bounding box center [1281, 75] width 16 height 16
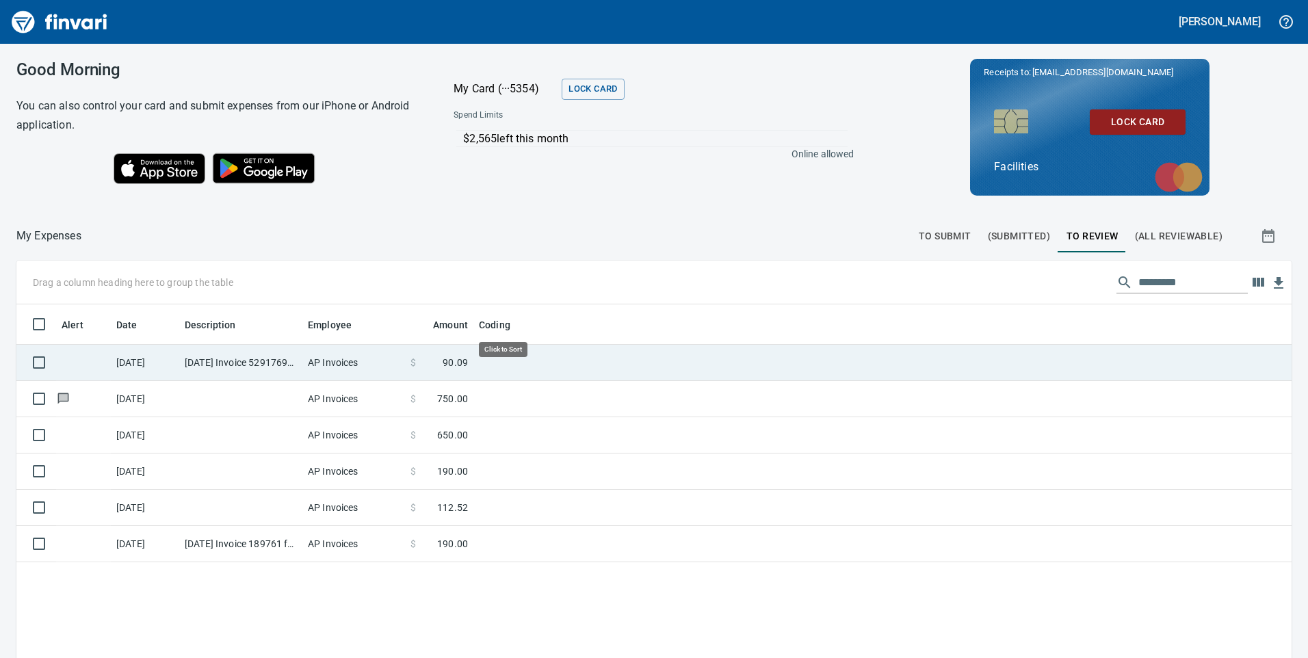
scroll to position [497, 1255]
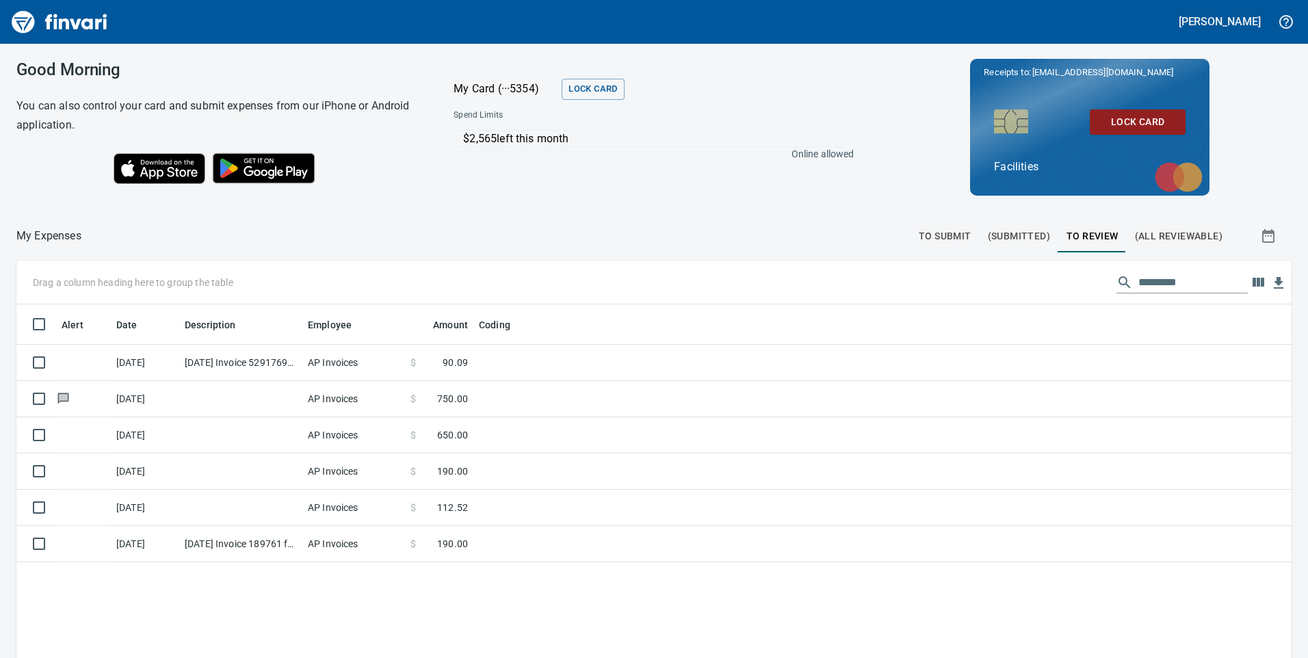
click at [937, 235] on span "To Submit" at bounding box center [945, 236] width 53 height 17
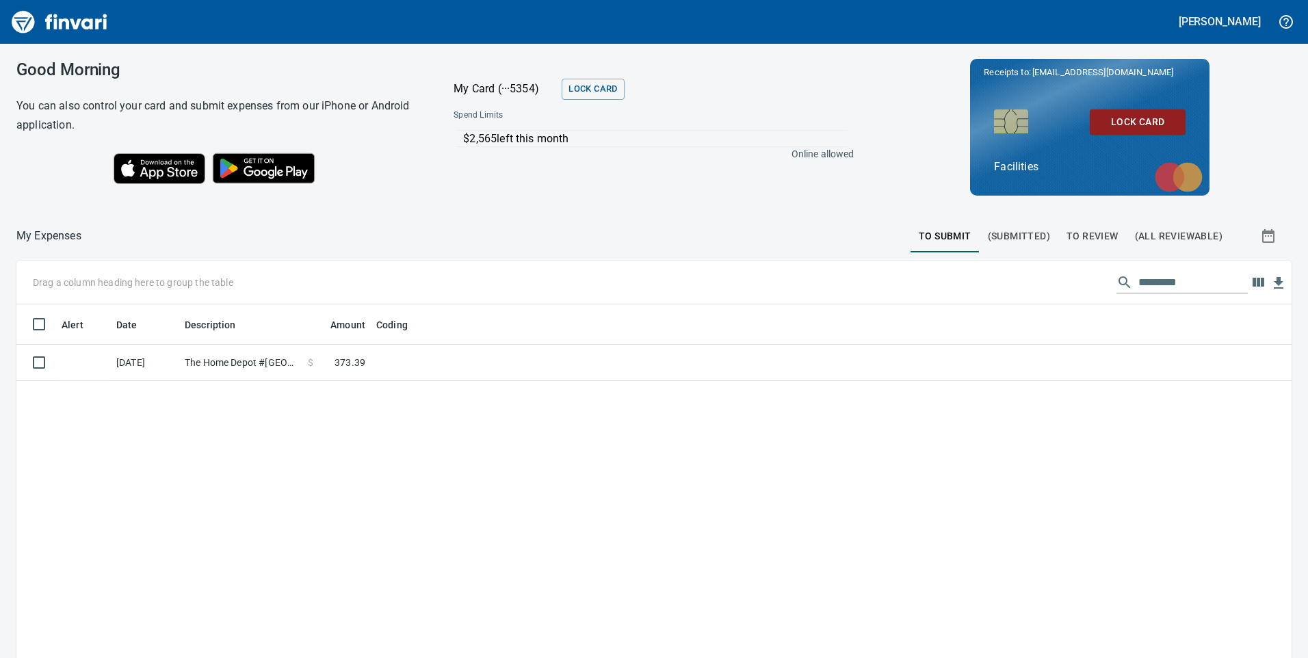
scroll to position [497, 1255]
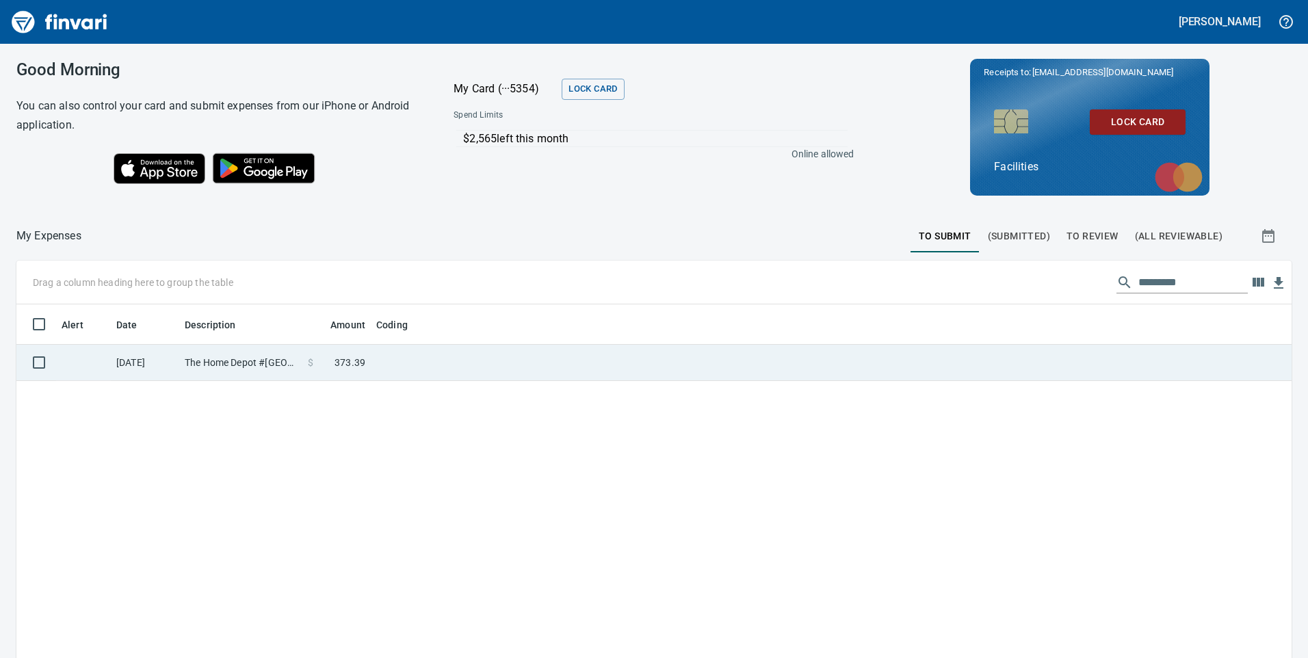
click at [447, 361] on td at bounding box center [542, 363] width 342 height 36
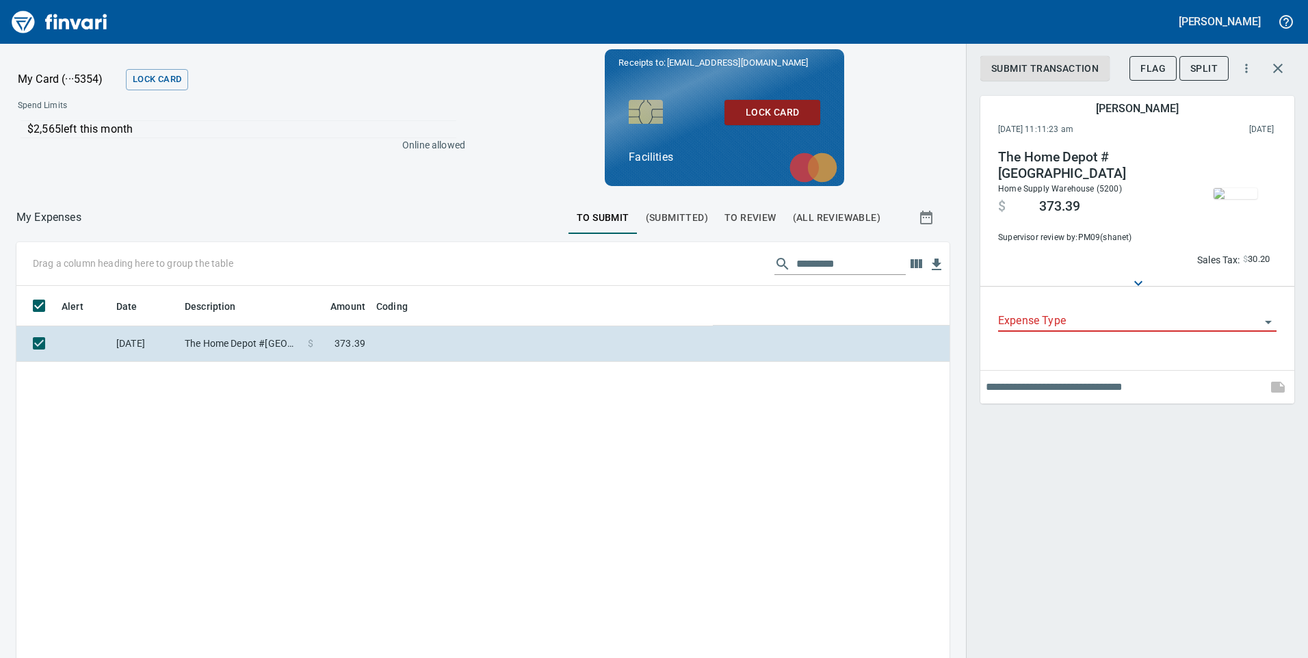
scroll to position [497, 913]
click at [1243, 188] on img "button" at bounding box center [1236, 193] width 44 height 11
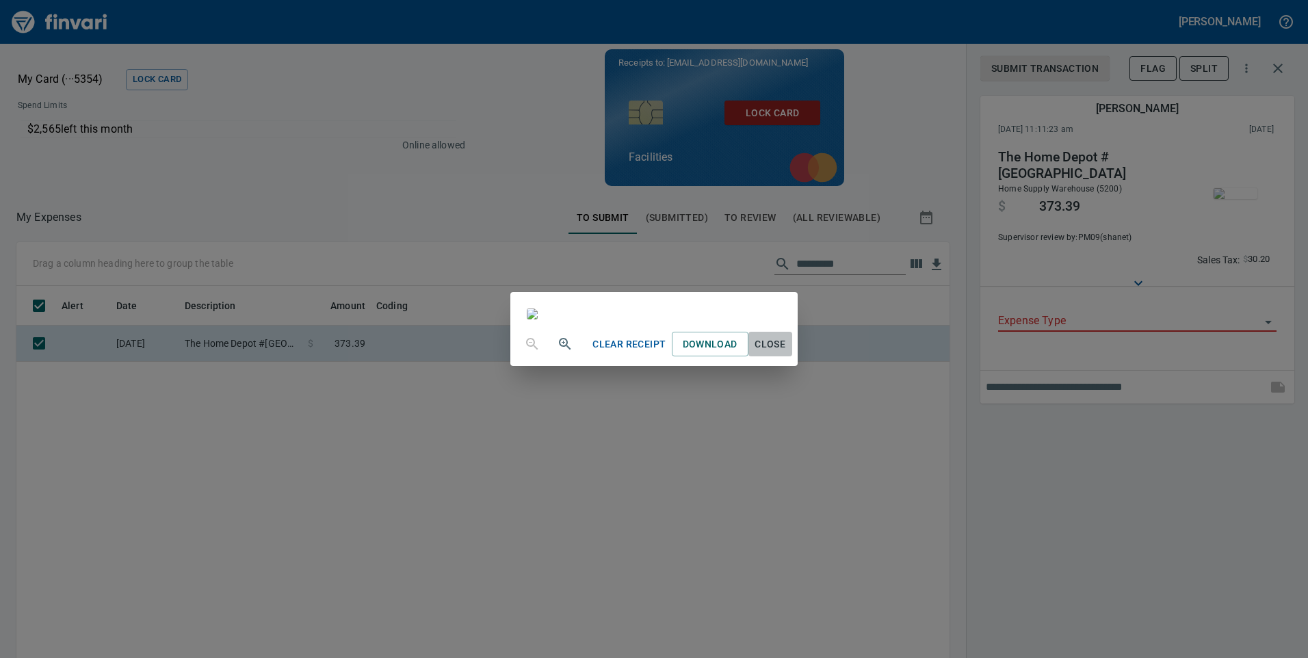
click at [787, 353] on span "Close" at bounding box center [770, 344] width 33 height 17
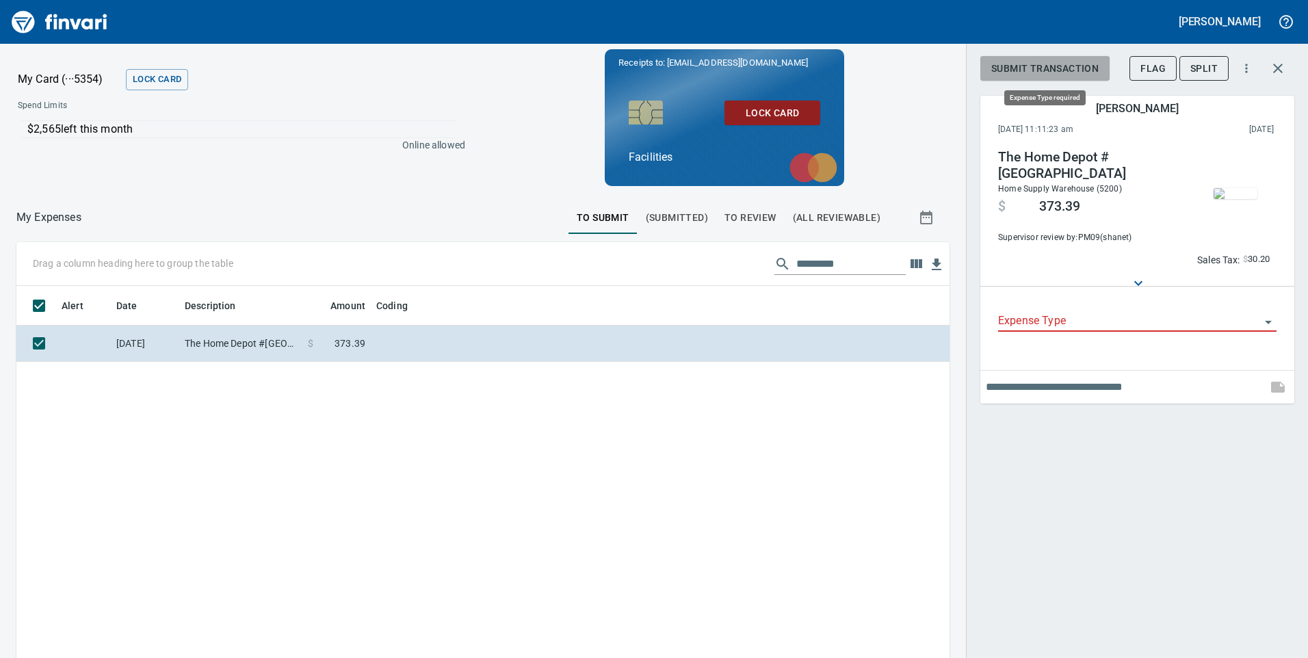
click at [1083, 68] on span "Submit Transaction" at bounding box center [1045, 68] width 107 height 17
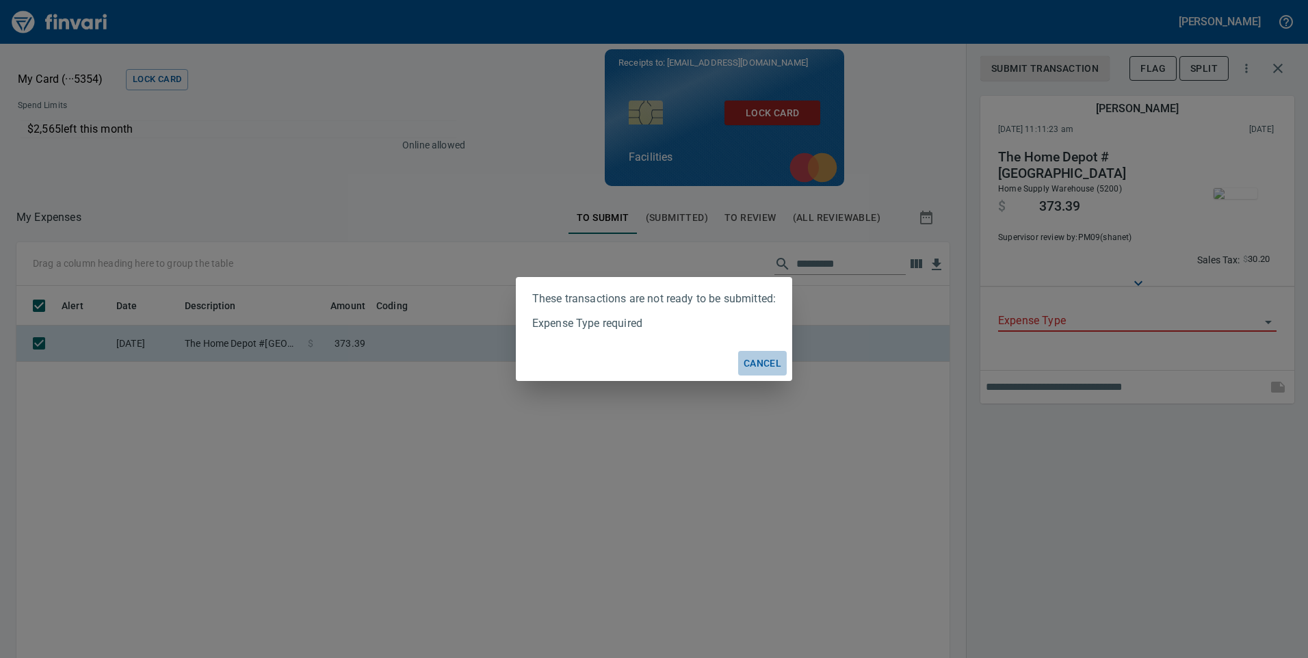
click at [751, 357] on span "Cancel" at bounding box center [763, 363] width 38 height 17
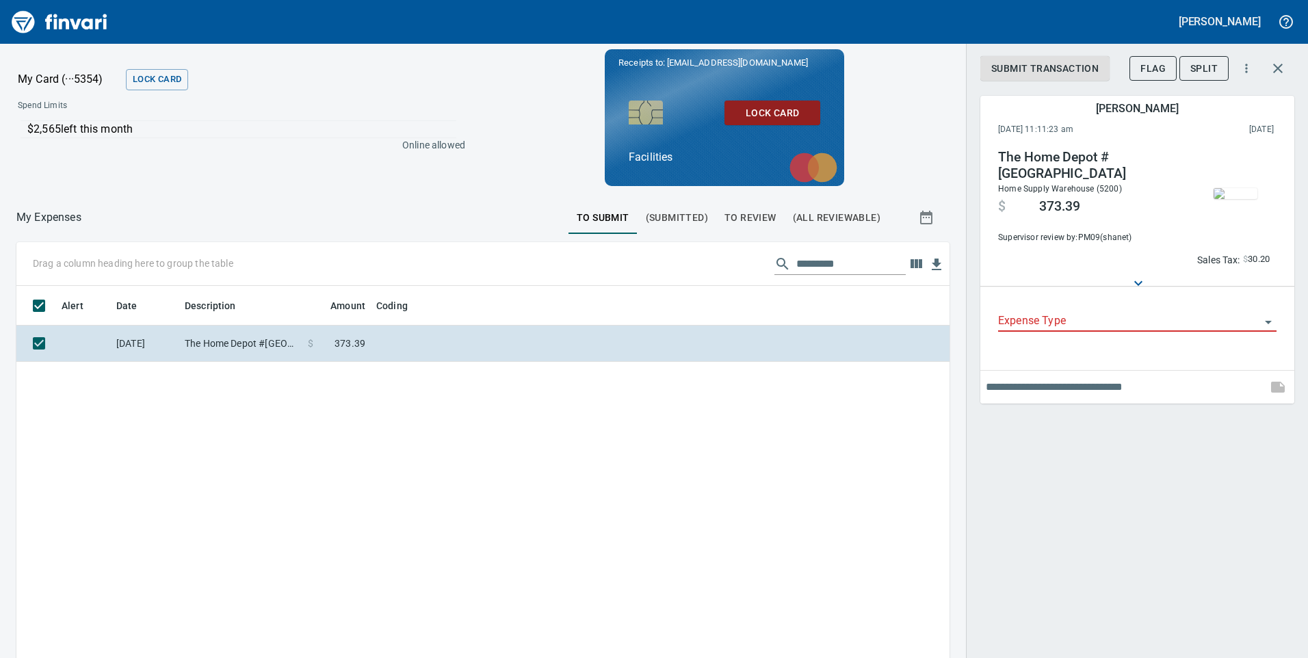
click at [1218, 64] on button "Split" at bounding box center [1204, 68] width 49 height 25
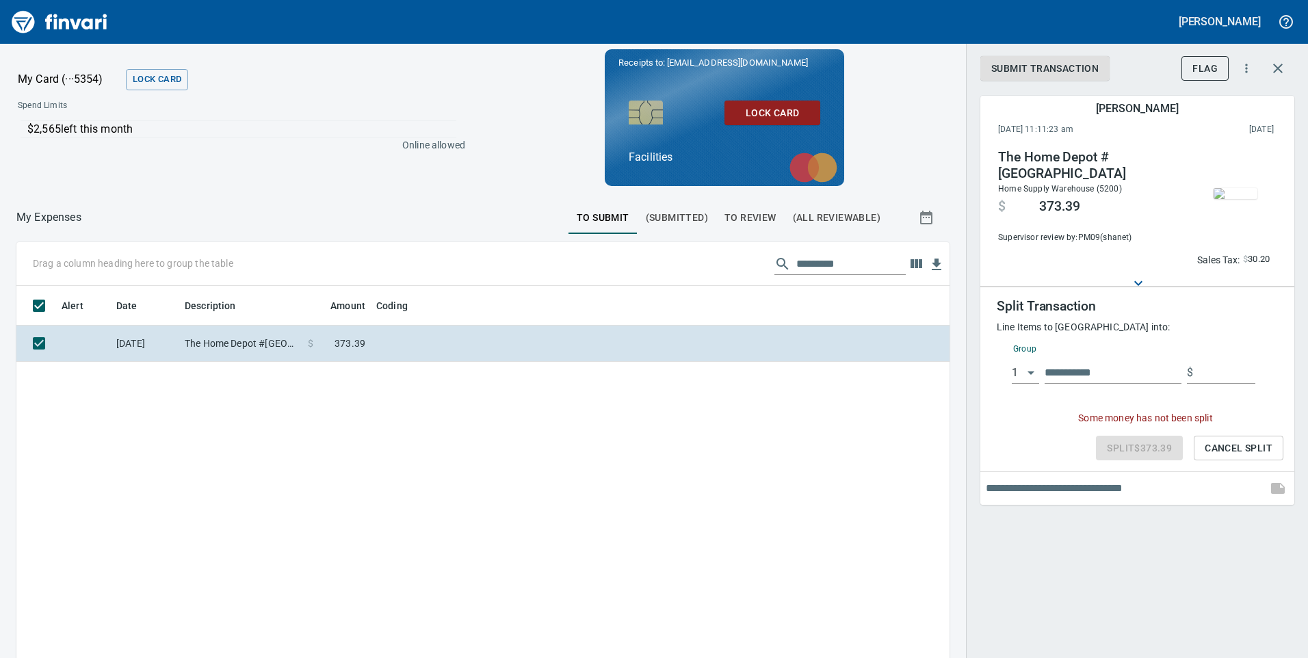
click at [1077, 374] on input "text" at bounding box center [1113, 373] width 137 height 22
type input "*"
type input "*******"
click at [1202, 364] on input "text" at bounding box center [1227, 373] width 57 height 22
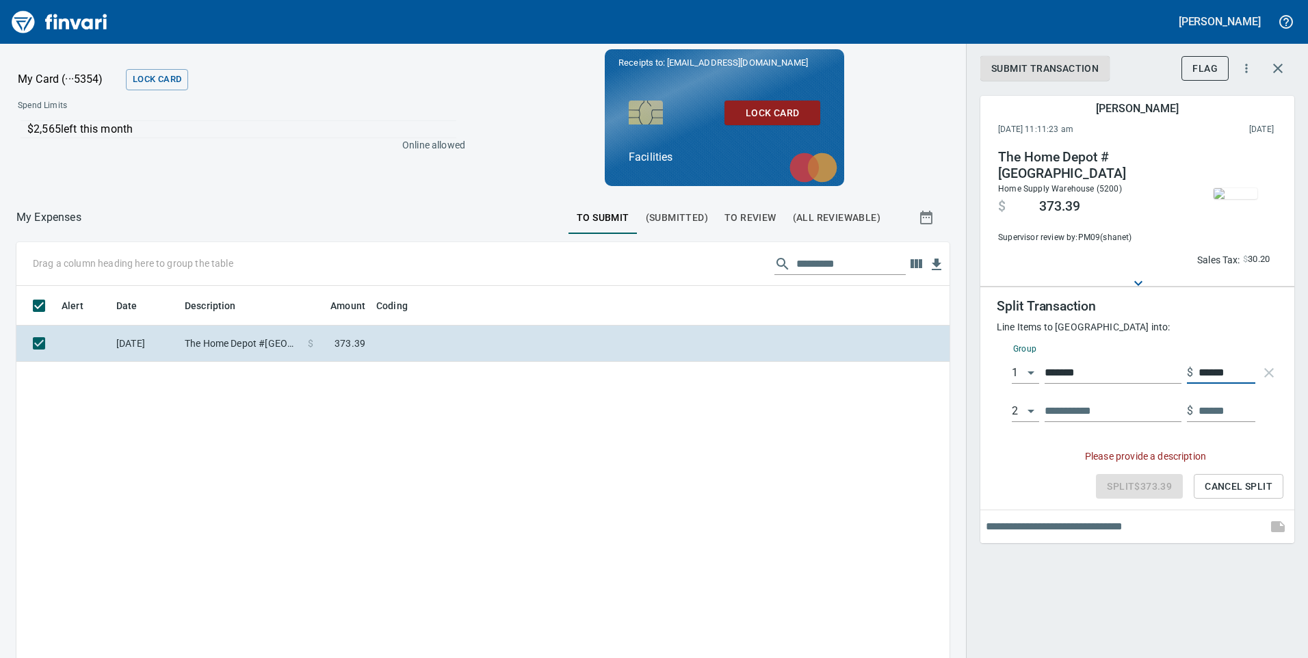
type input "***"
click at [1067, 417] on input "text" at bounding box center [1113, 411] width 137 height 22
type input "****"
type input "******"
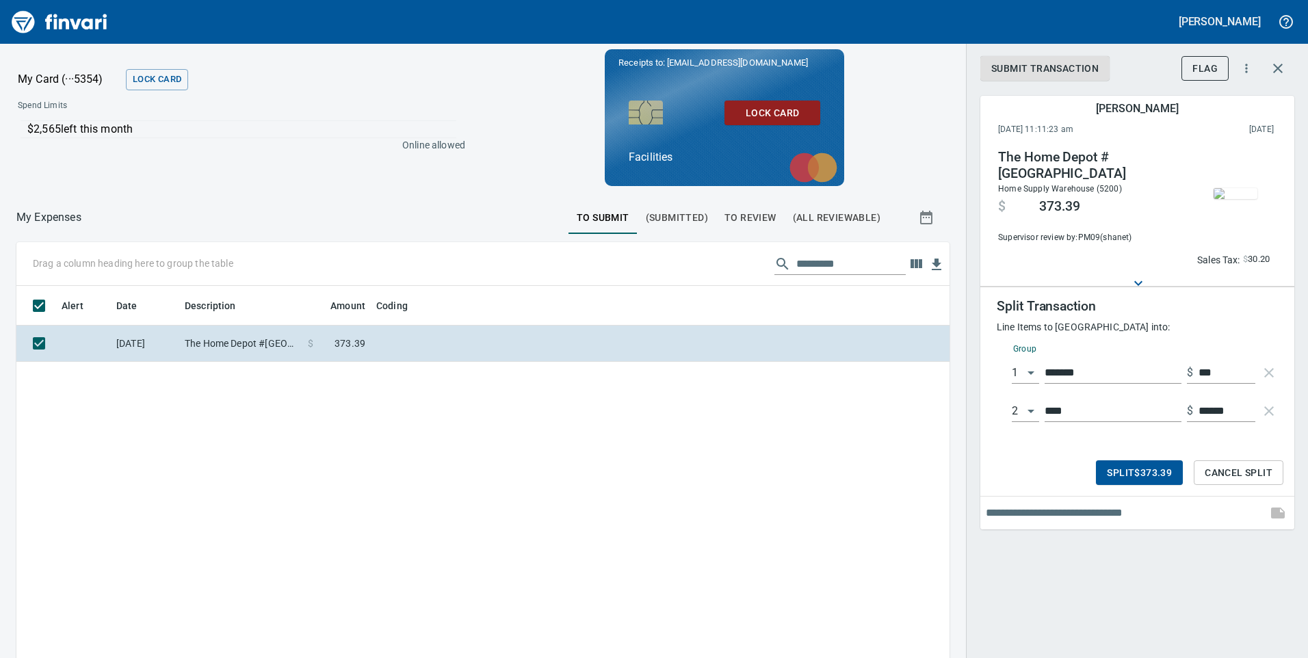
click at [1143, 494] on div "[DATE] 11:11:23 am 2025/09/13 The Home Depot #4718 [GEOGRAPHIC_DATA] [GEOGRAPHI…" at bounding box center [1138, 325] width 314 height 409
click at [1139, 476] on span "Split $373.39" at bounding box center [1139, 473] width 65 height 17
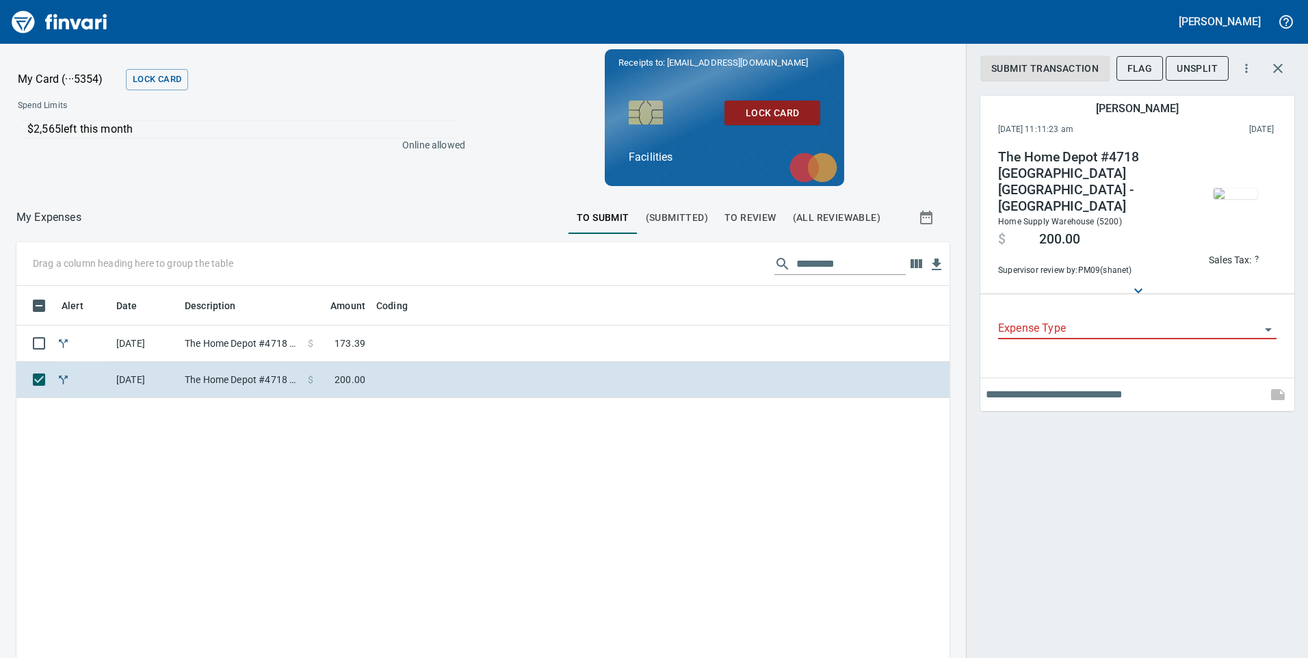
click at [1063, 322] on input "Expense Type" at bounding box center [1129, 329] width 262 height 19
type input "*"
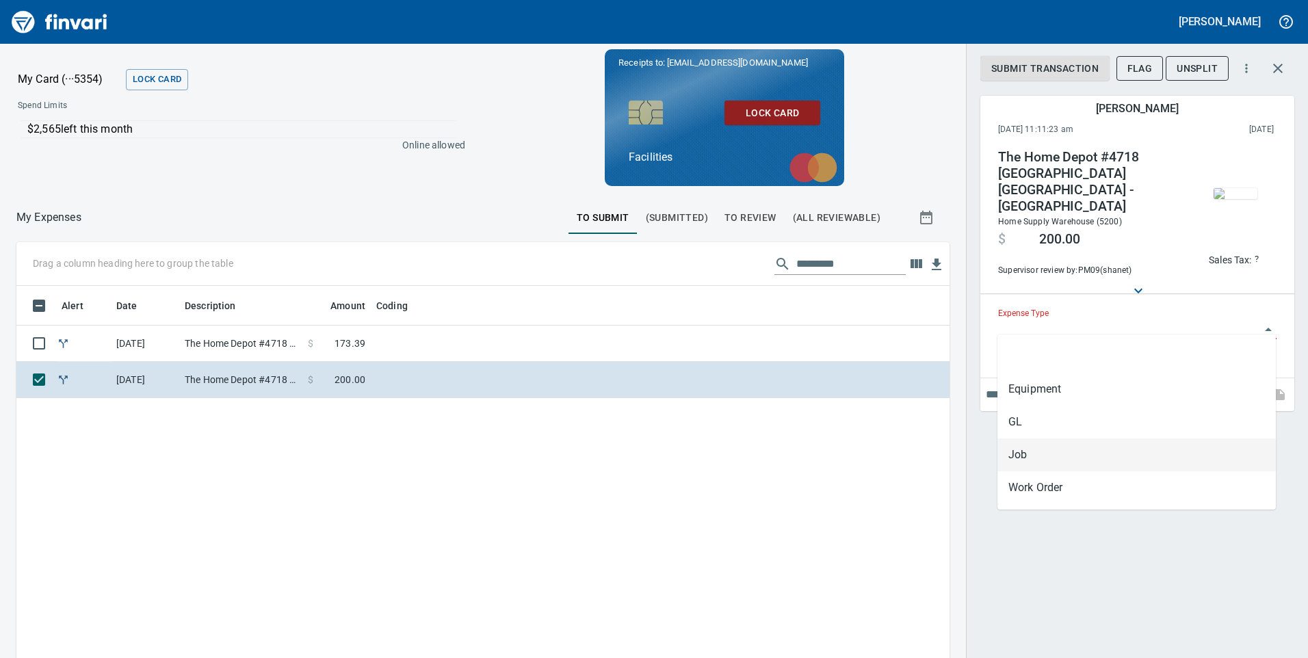
click at [1020, 452] on li "Job" at bounding box center [1137, 455] width 279 height 33
type input "***"
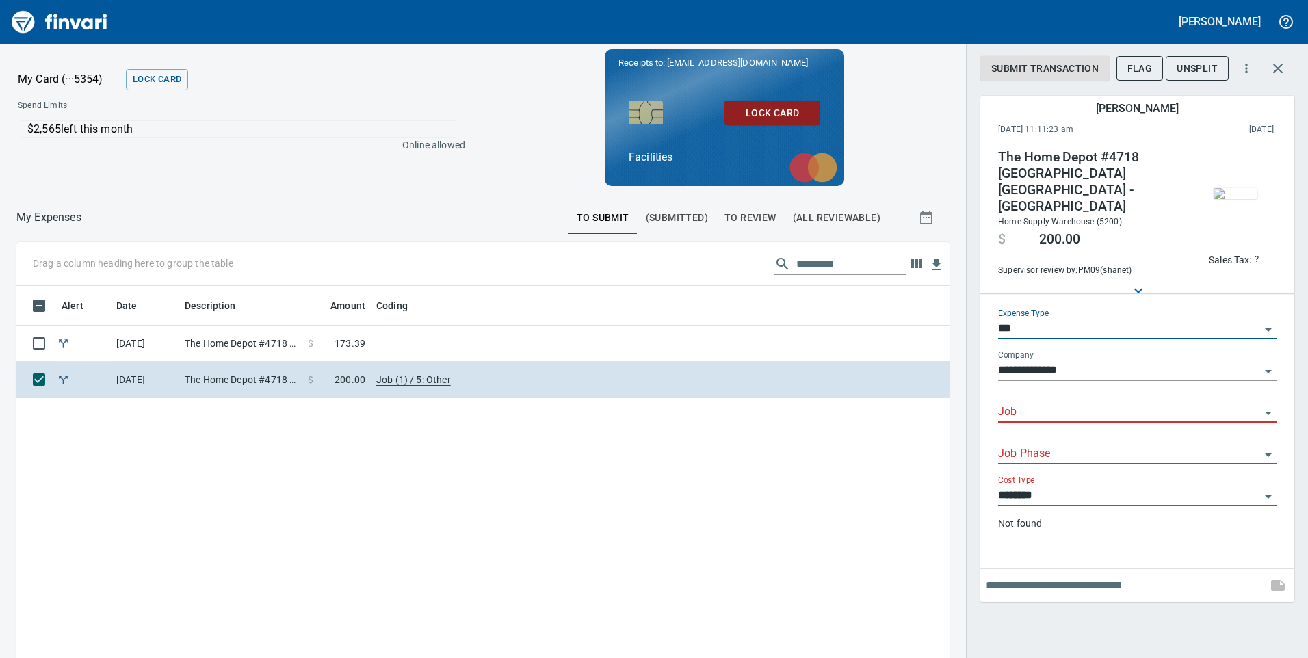
click at [1016, 403] on input "Job" at bounding box center [1129, 412] width 262 height 19
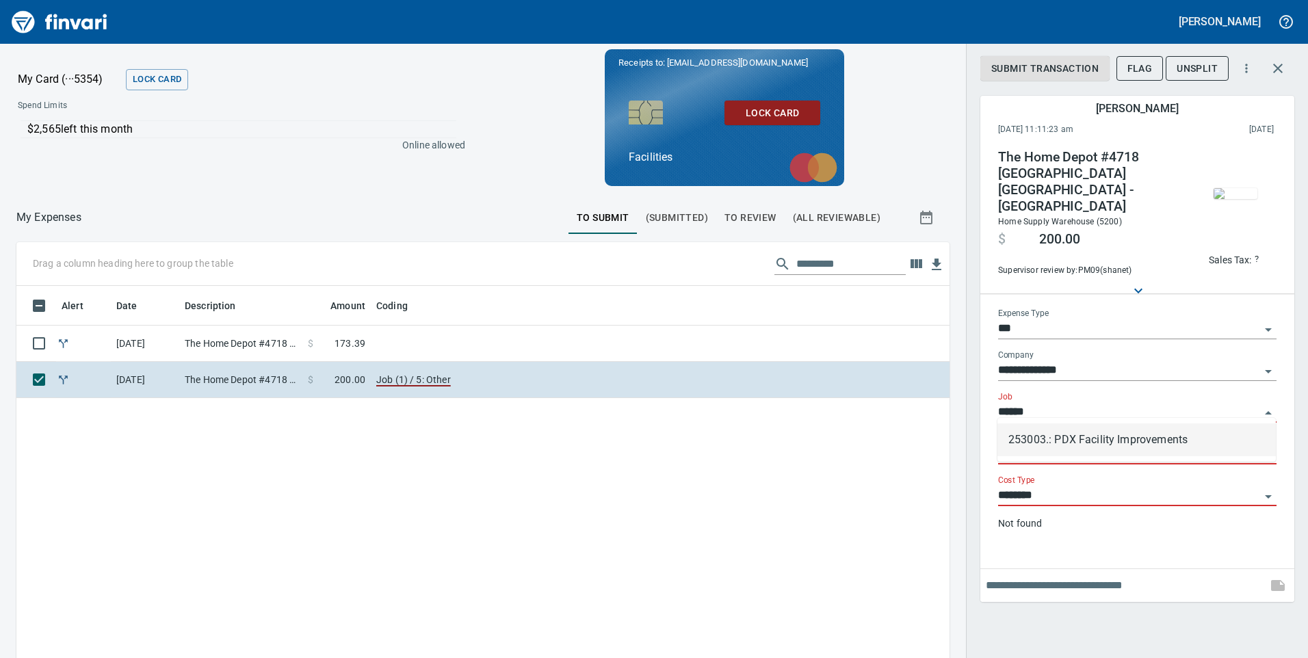
click at [1145, 443] on li "253003.: PDX Facility Improvements" at bounding box center [1137, 440] width 279 height 33
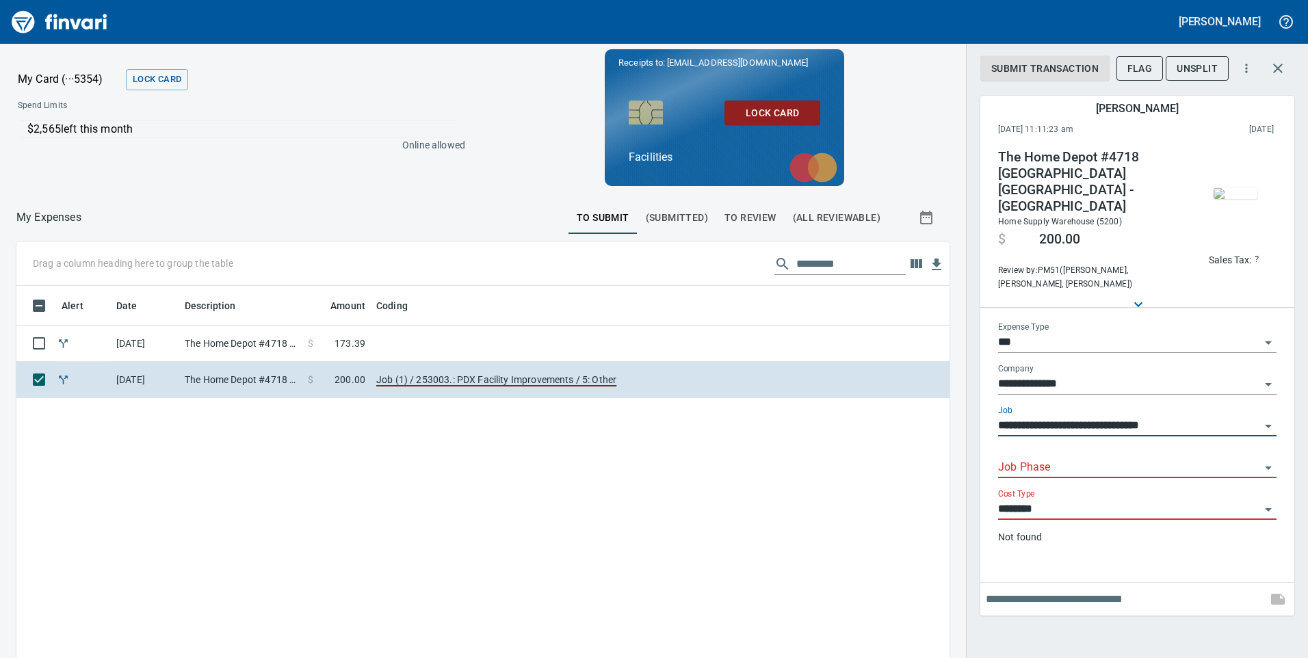
type input "**********"
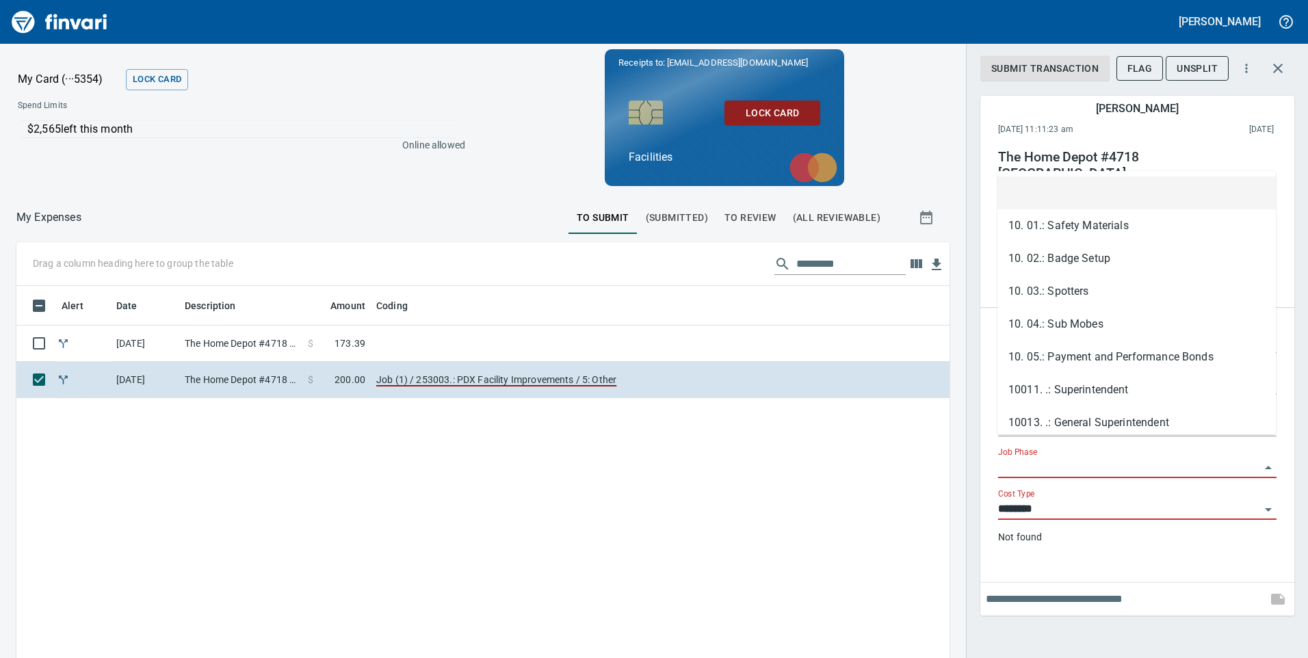
click at [1013, 458] on input "Job Phase" at bounding box center [1129, 467] width 262 height 19
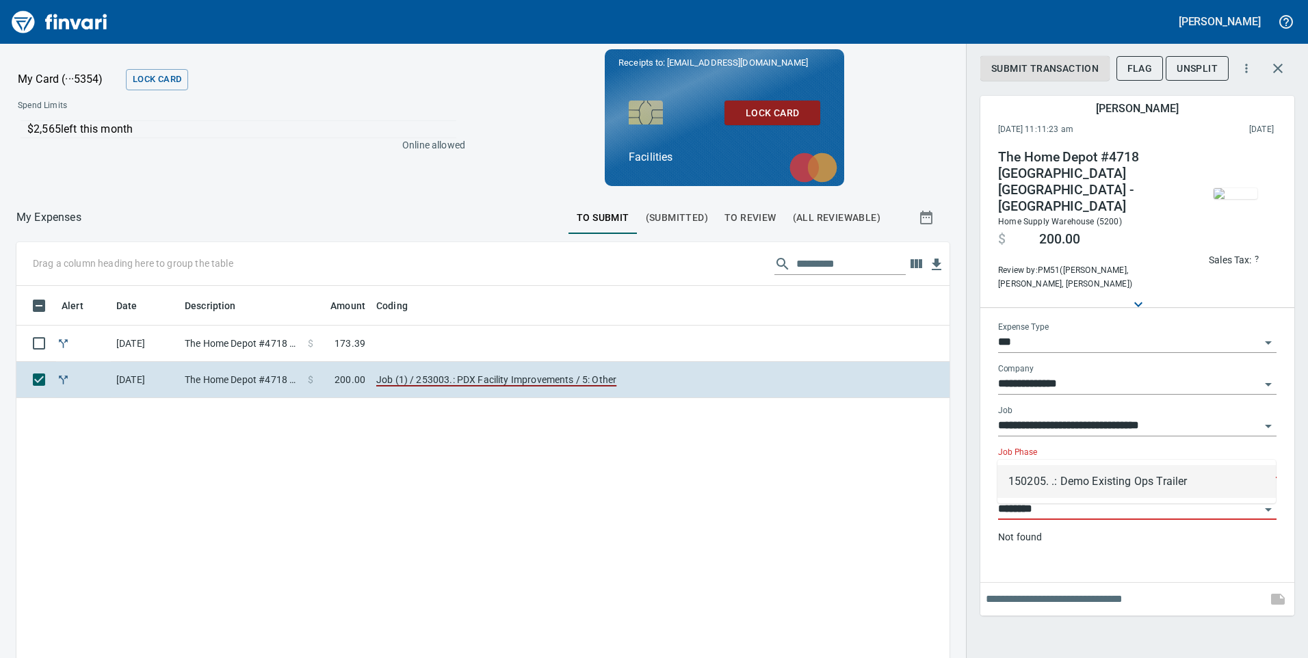
click at [1180, 478] on li "150205. .: Demo Existing Ops Trailer" at bounding box center [1137, 481] width 279 height 33
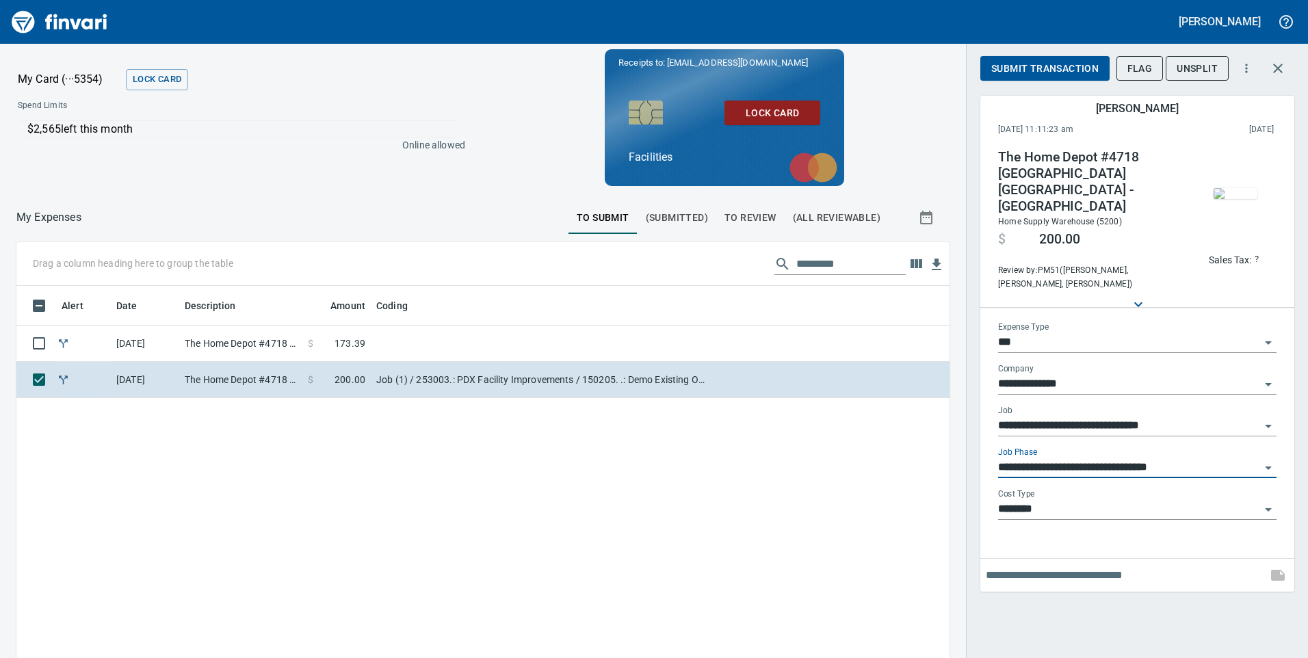
type input "**********"
click at [1041, 500] on input "********" at bounding box center [1129, 509] width 262 height 19
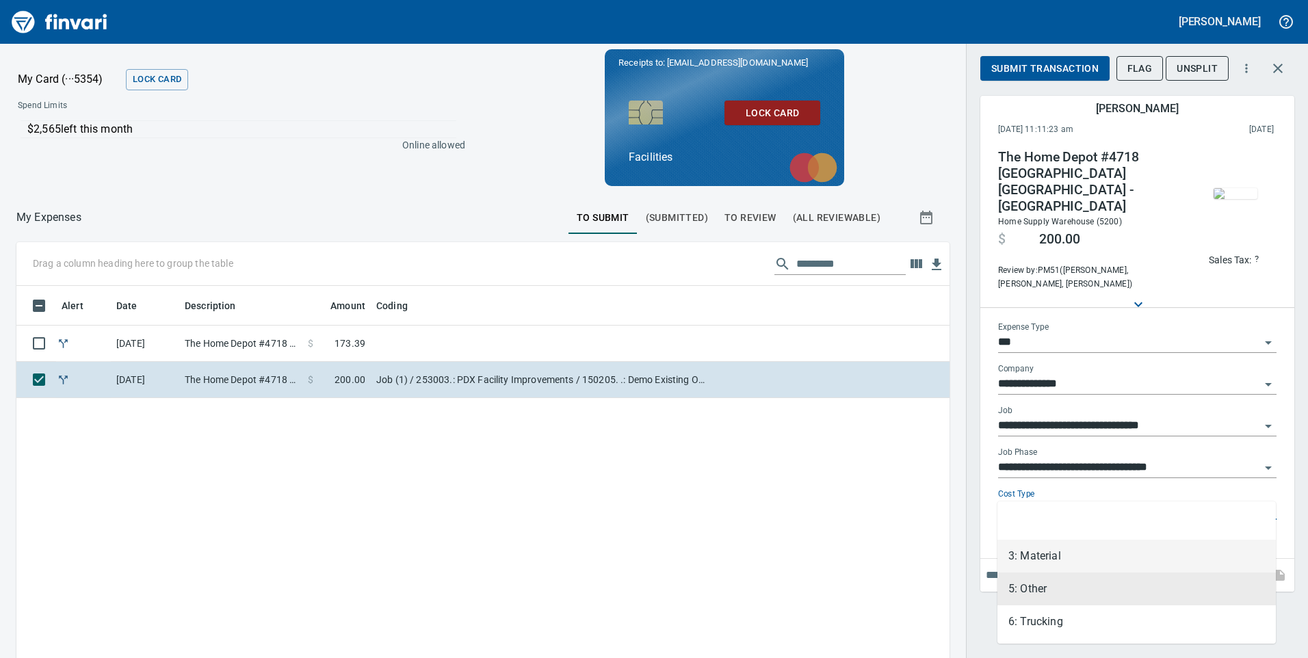
click at [1040, 560] on li "3: Material" at bounding box center [1137, 556] width 279 height 33
type input "**********"
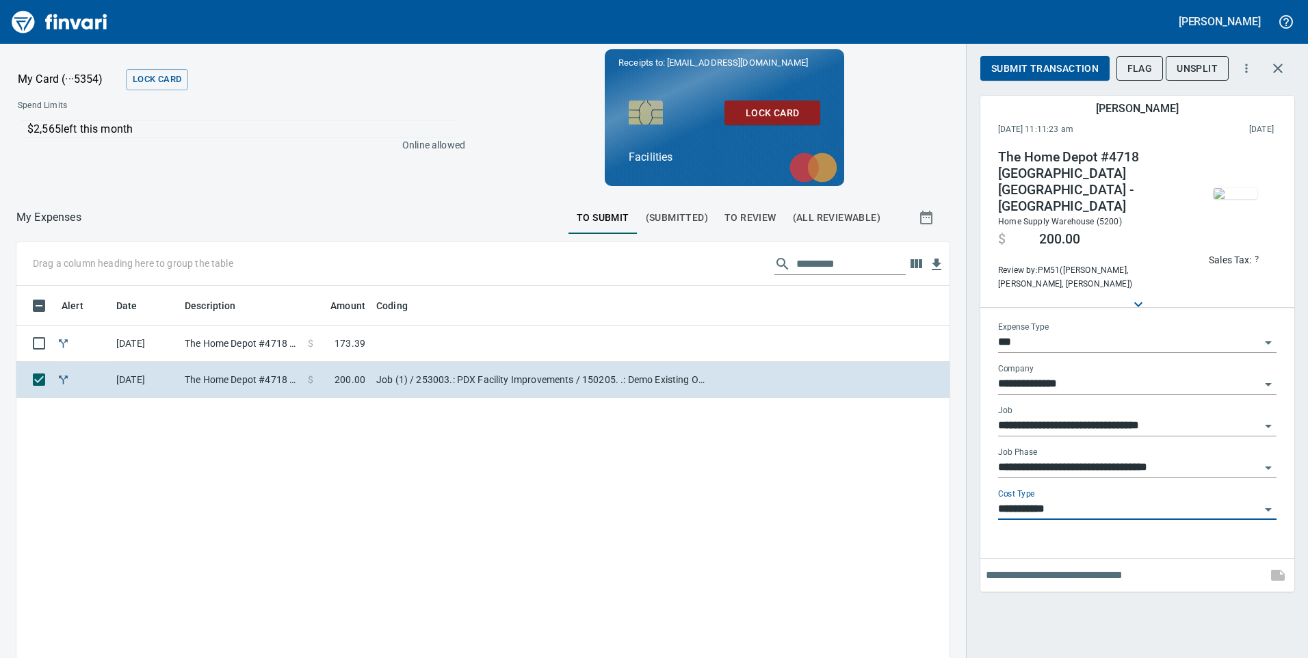
click at [1058, 66] on span "Submit Transaction" at bounding box center [1045, 68] width 107 height 17
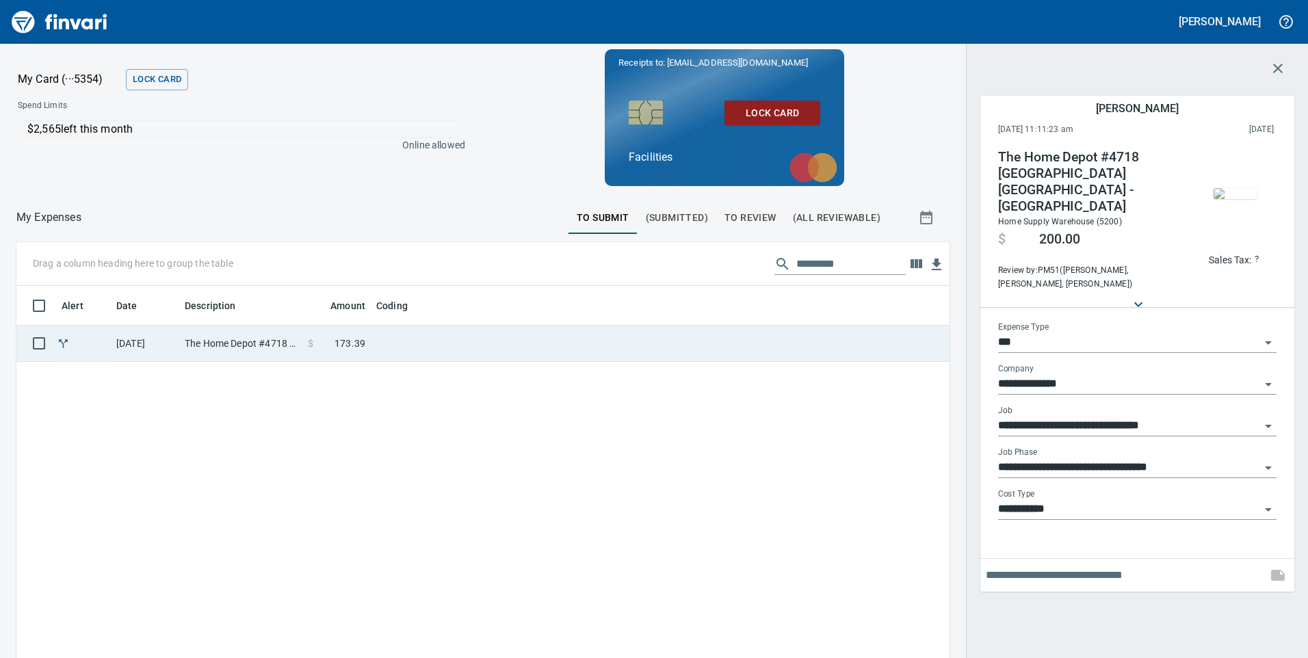
click at [661, 345] on td at bounding box center [542, 344] width 342 height 36
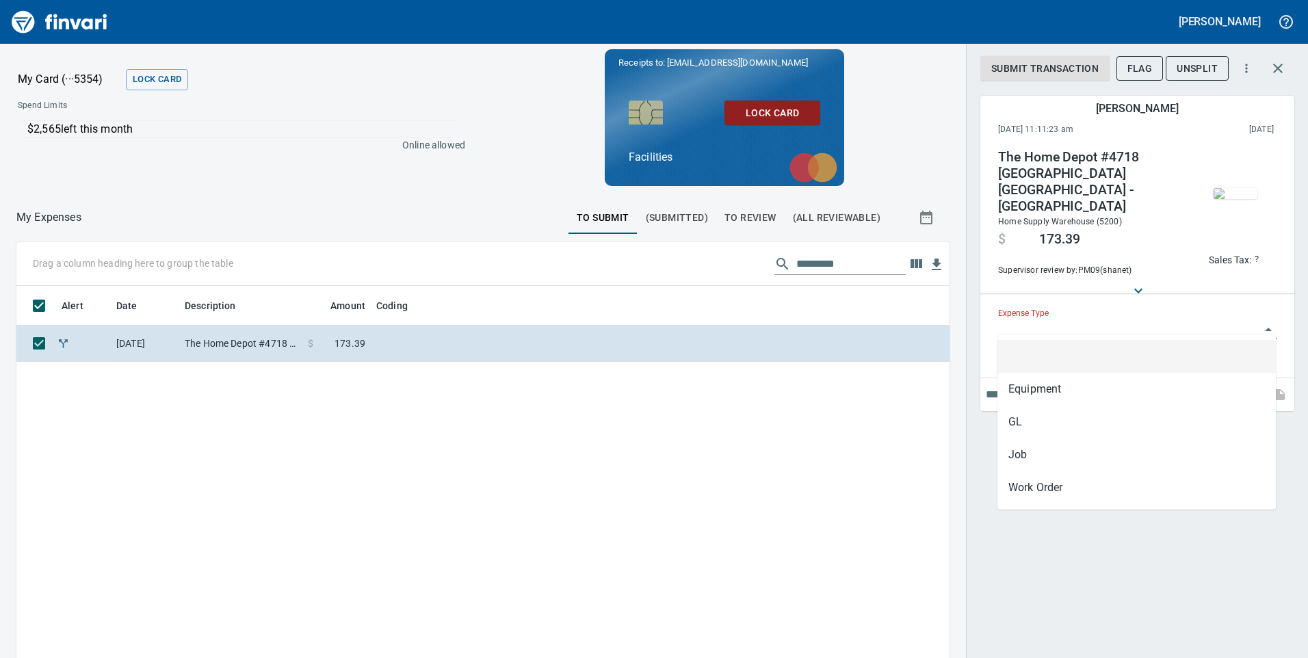
click at [1047, 320] on input "Expense Type" at bounding box center [1129, 329] width 262 height 19
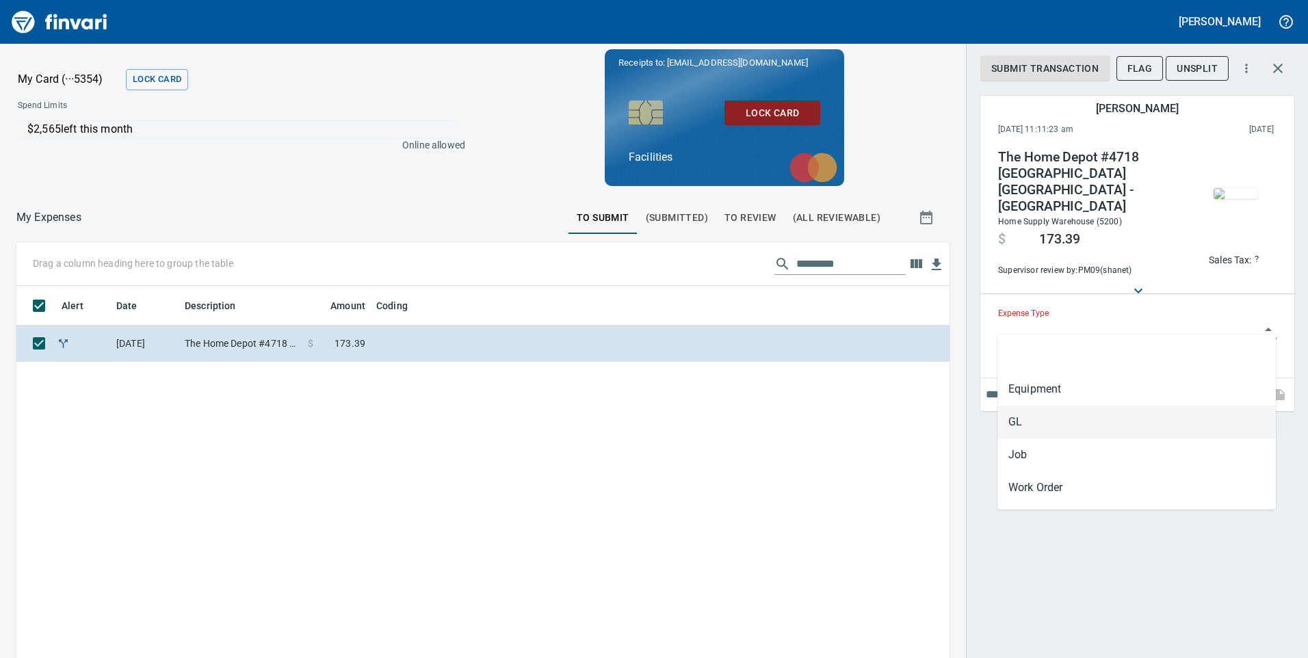
click at [1015, 425] on li "GL" at bounding box center [1137, 422] width 279 height 33
type input "**"
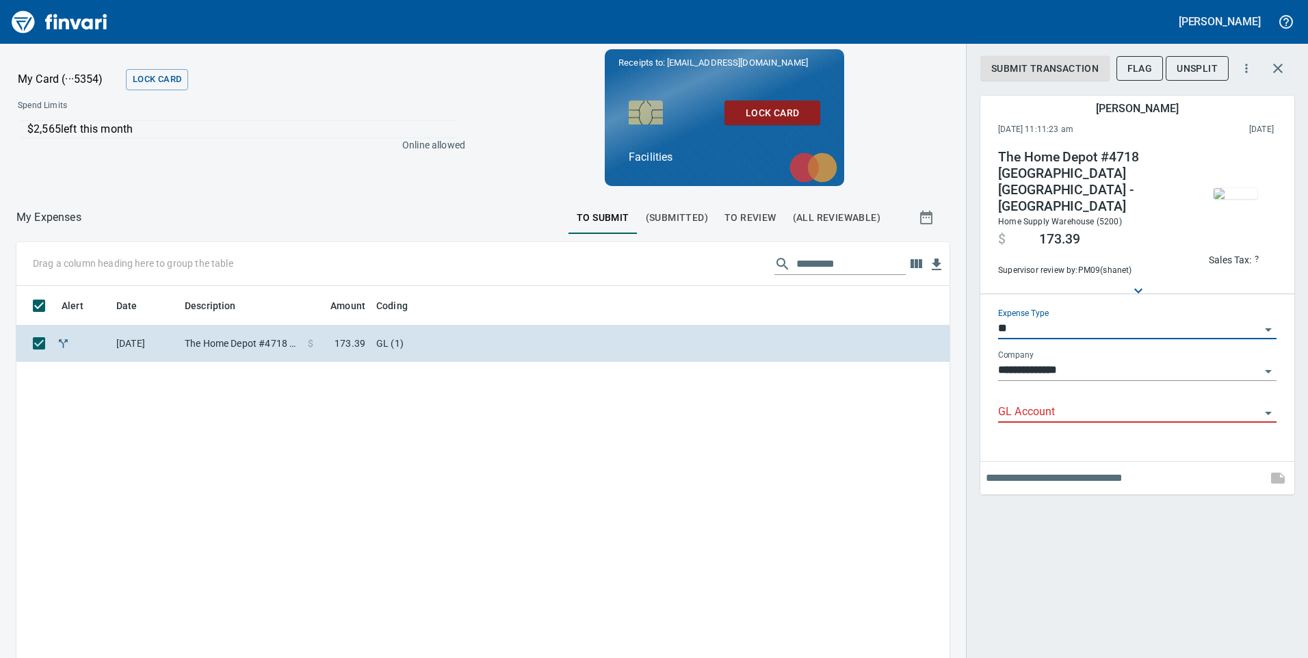
click at [1033, 404] on input "GL Account" at bounding box center [1129, 412] width 262 height 19
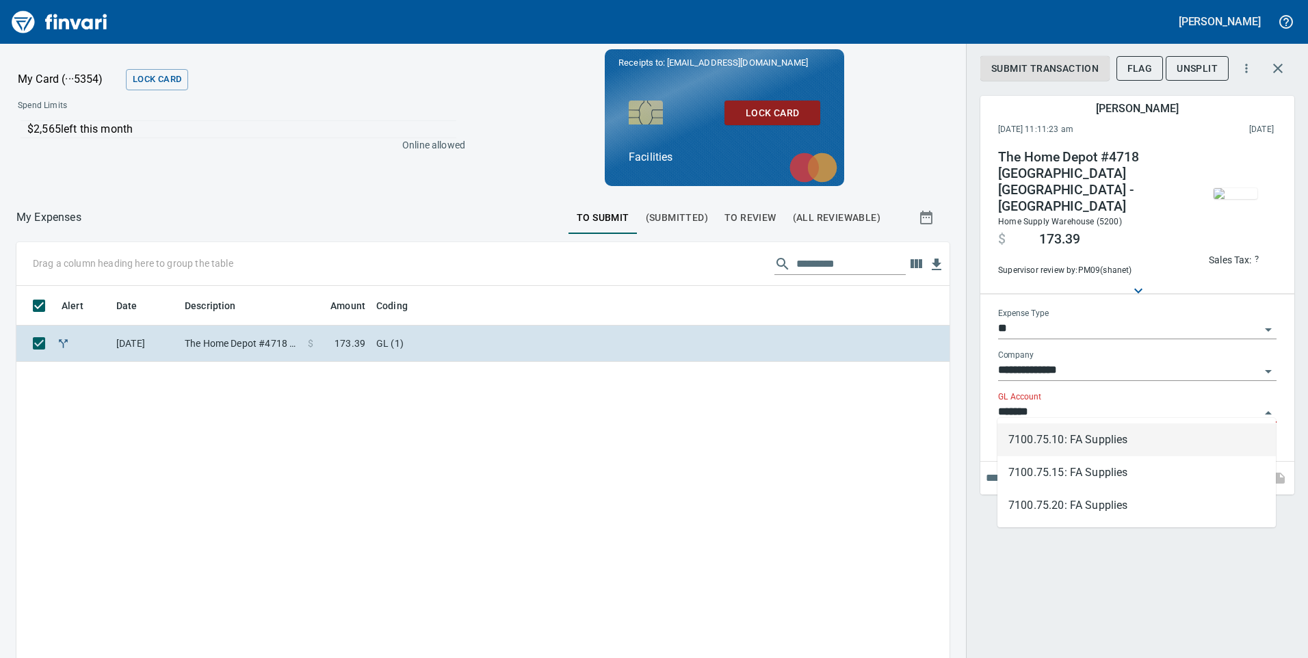
click at [1076, 442] on li "7100.75.10: FA Supplies" at bounding box center [1137, 440] width 279 height 33
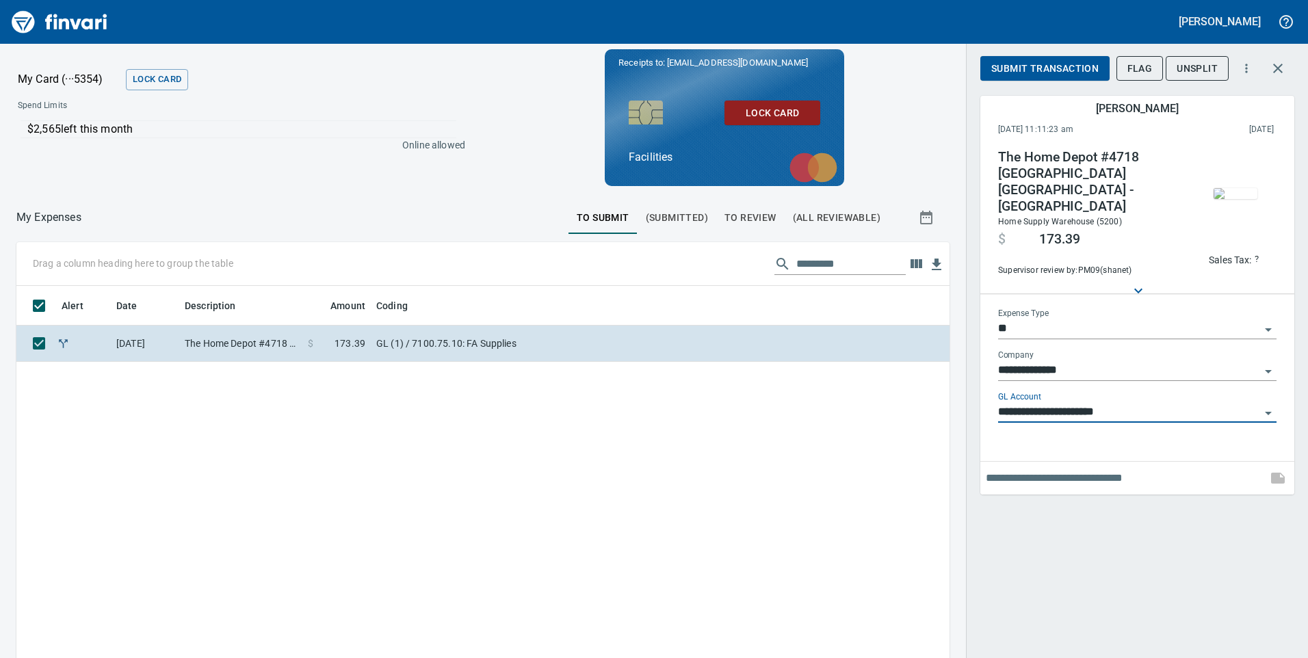
type input "**********"
click at [1083, 65] on span "Submit Transaction" at bounding box center [1045, 68] width 107 height 17
